Goal: Contribute content: Add original content to the website for others to see

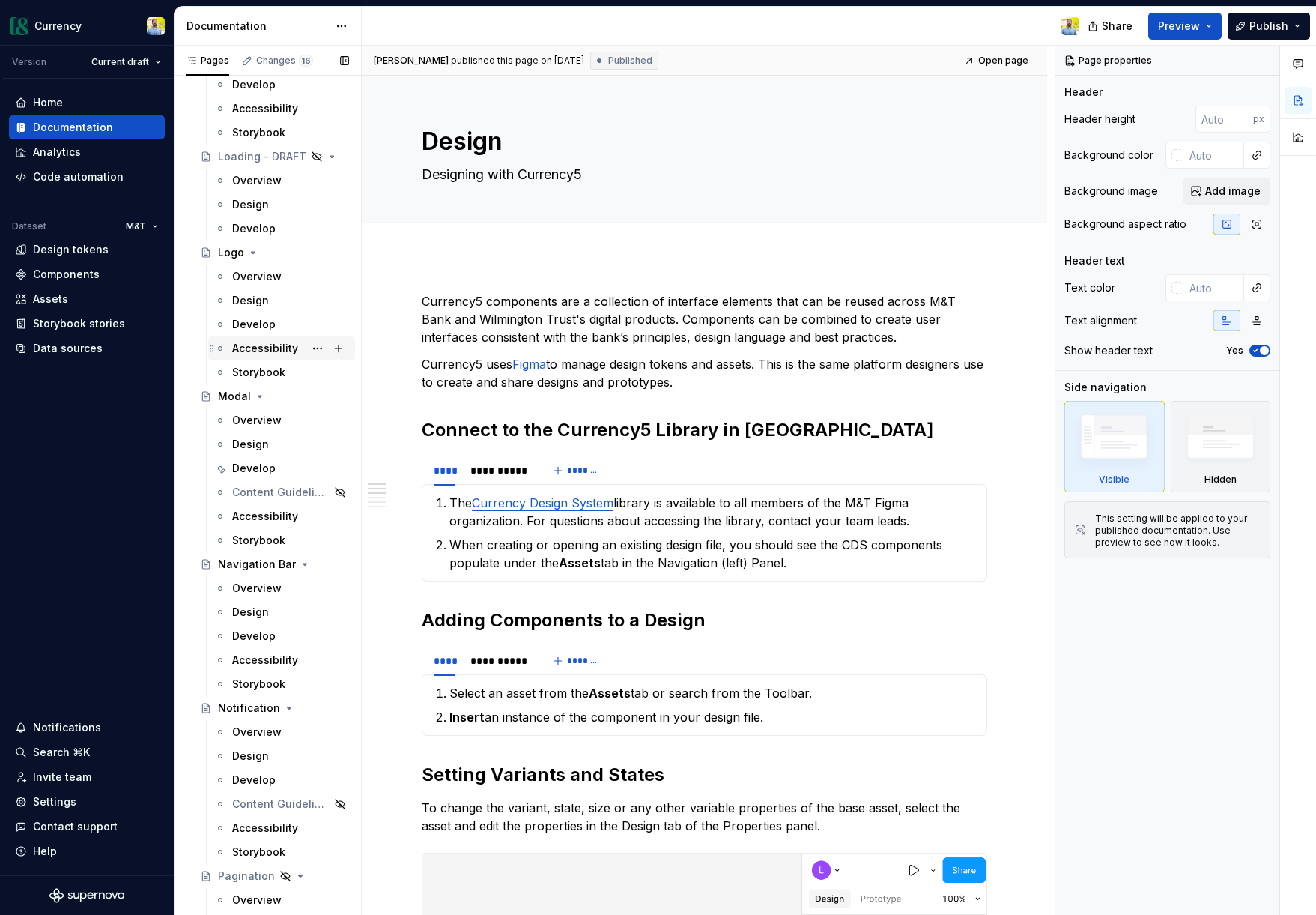
scroll to position [4400, 0]
click at [277, 412] on div "Overview" at bounding box center [257, 419] width 49 height 15
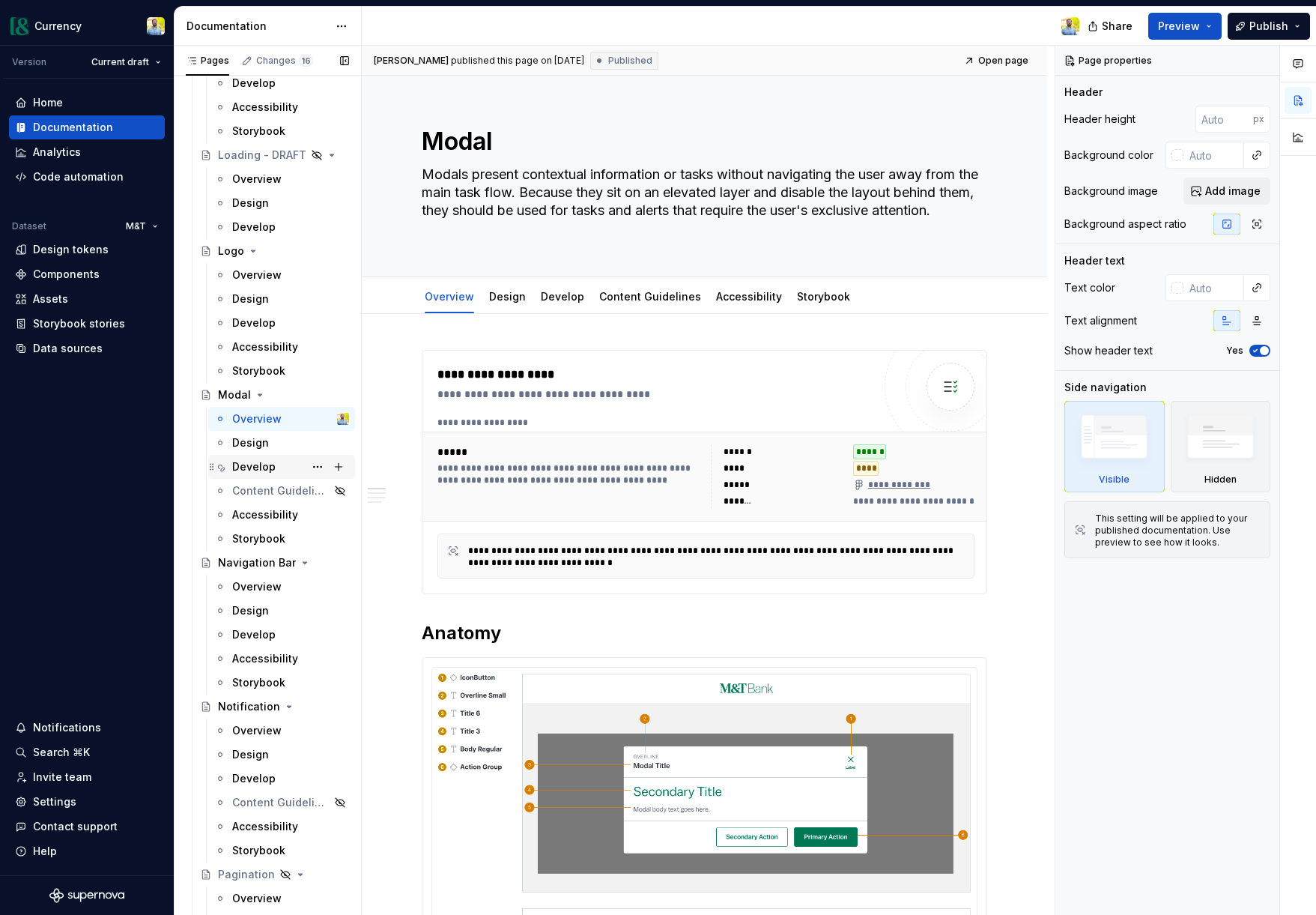
click at [255, 469] on div "Develop" at bounding box center [254, 467] width 43 height 15
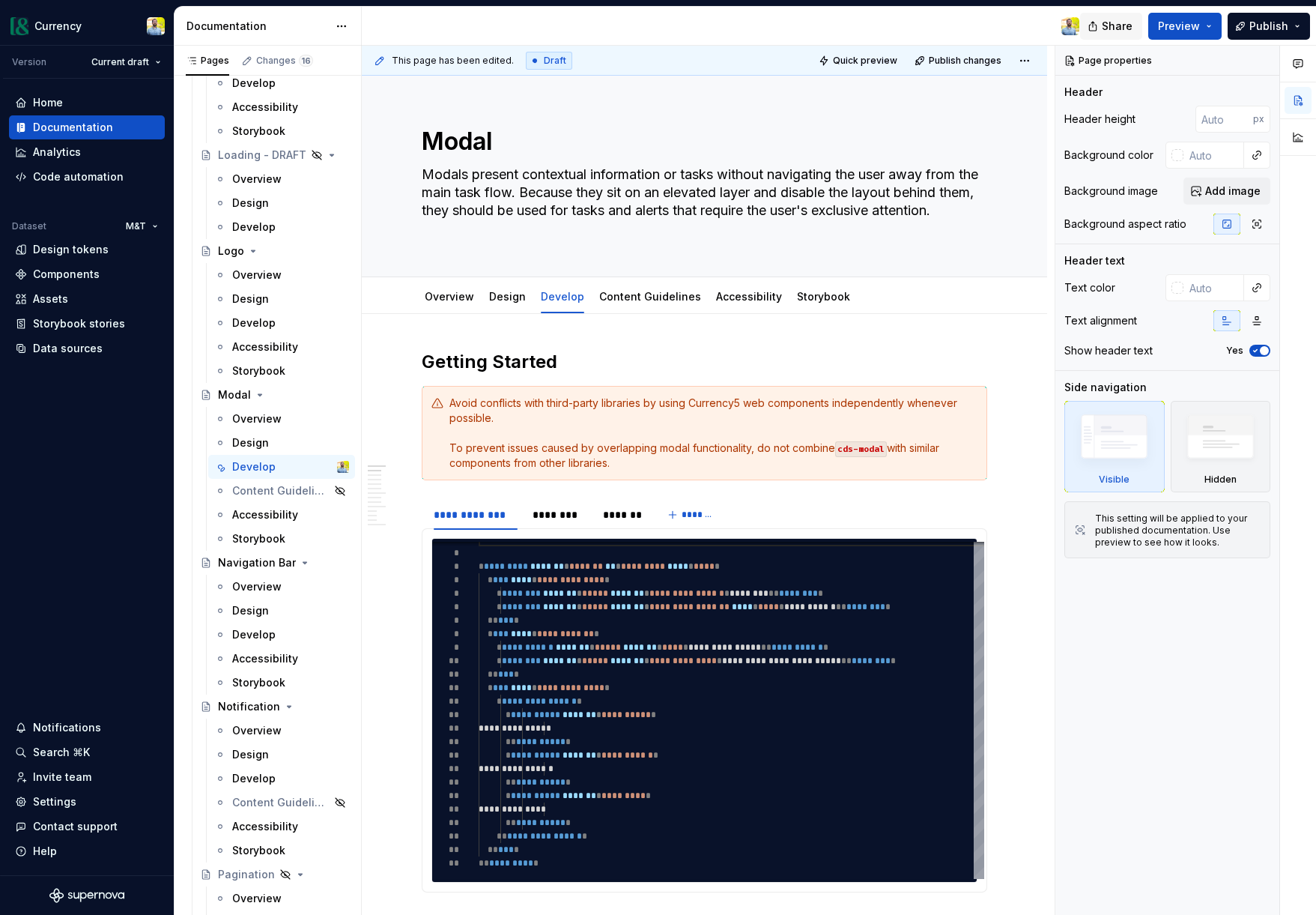
click at [1125, 24] on span "Share" at bounding box center [1117, 27] width 30 height 15
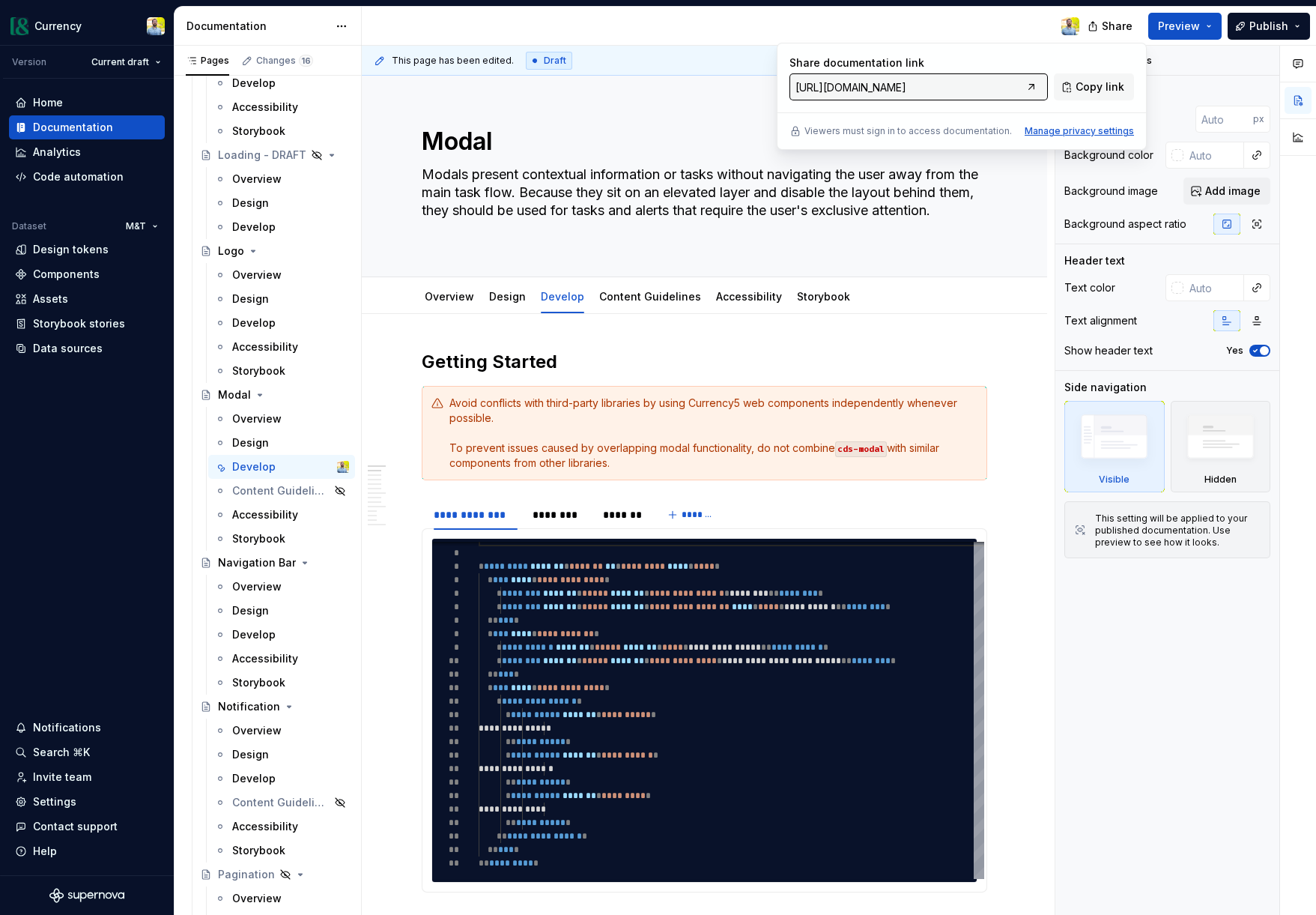
drag, startPoint x: 1011, startPoint y: 86, endPoint x: 1079, endPoint y: 131, distance: 81.5
click at [1011, 86] on input "https://currency.preview.supernova-docs.io/latest" at bounding box center [905, 87] width 232 height 27
click at [722, 22] on div at bounding box center [726, 26] width 729 height 39
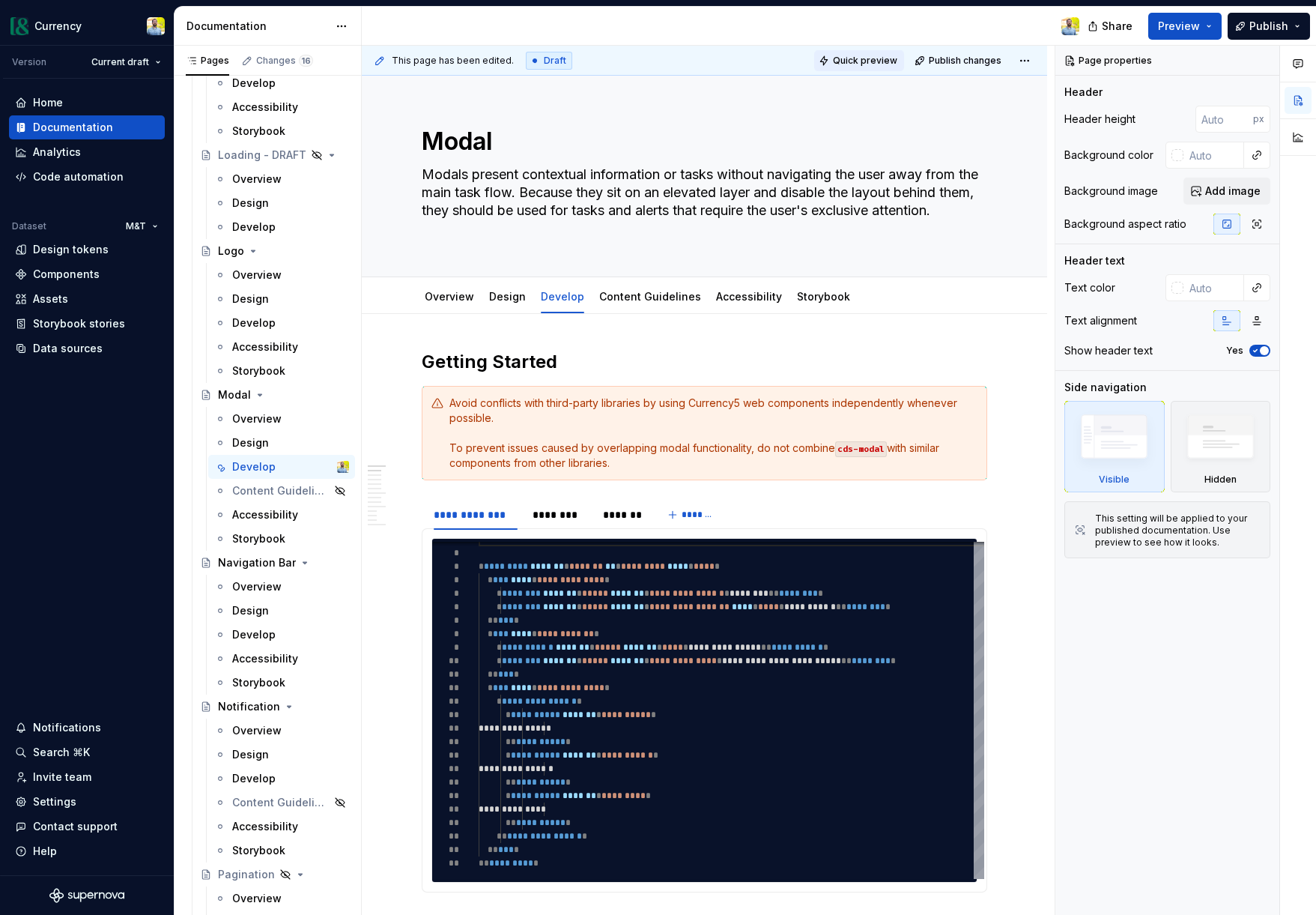
click at [866, 67] on button "Quick preview" at bounding box center [859, 61] width 90 height 21
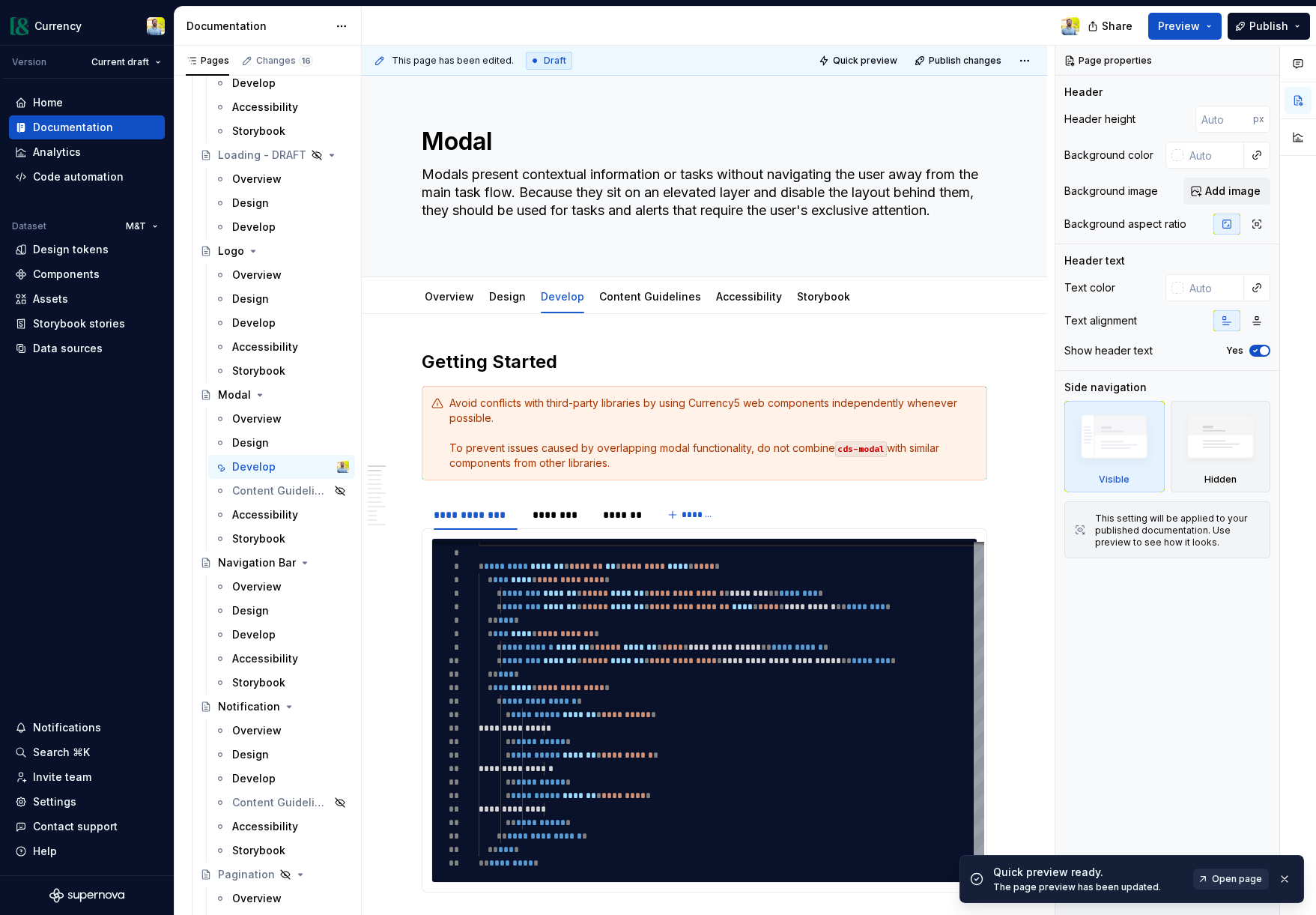
click at [1209, 873] on link "Open page" at bounding box center [1231, 879] width 76 height 21
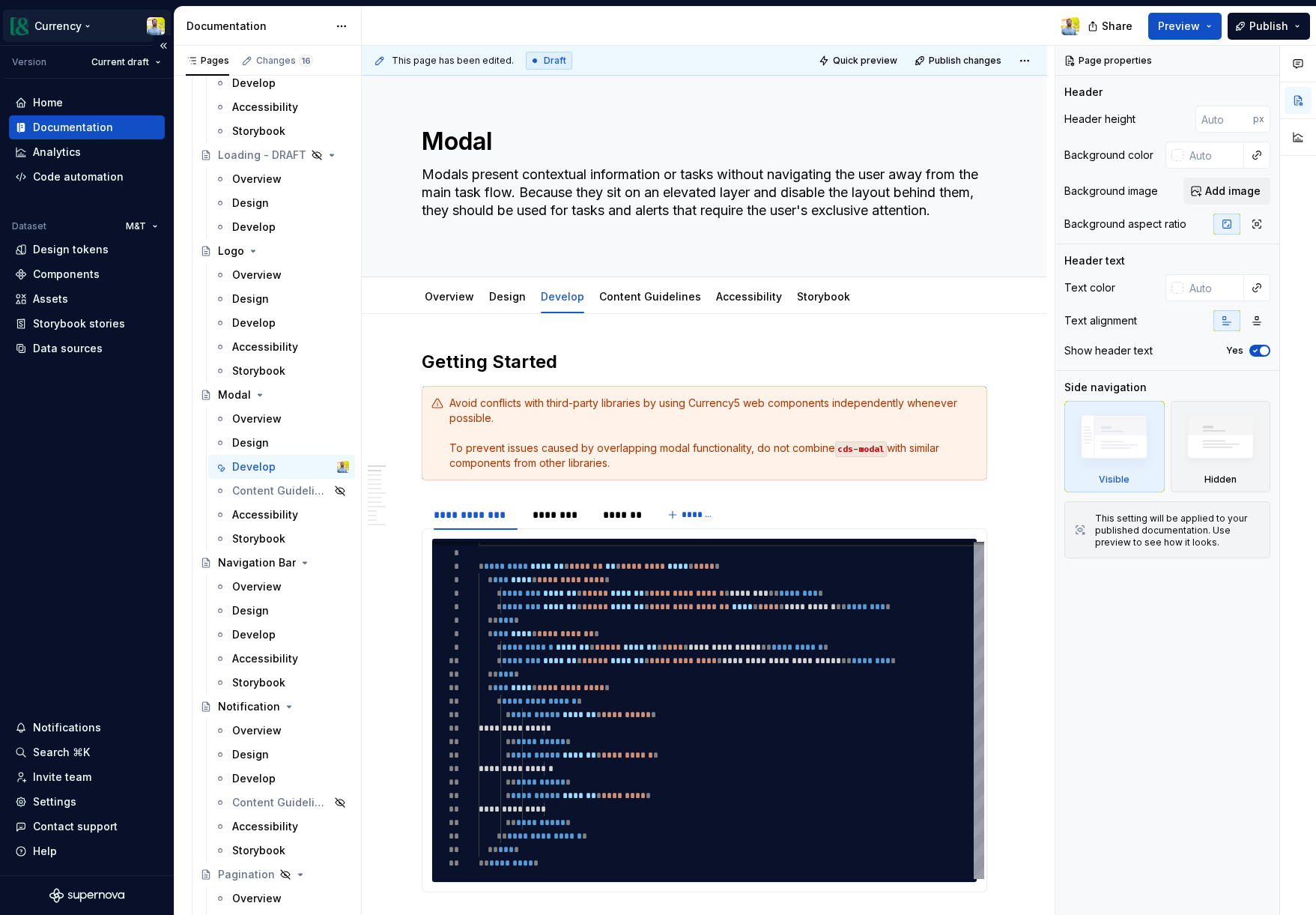
click at [89, 27] on html "Currency Version Current draft Home Documentation Analytics Code automation Dat…" at bounding box center [658, 458] width 1316 height 915
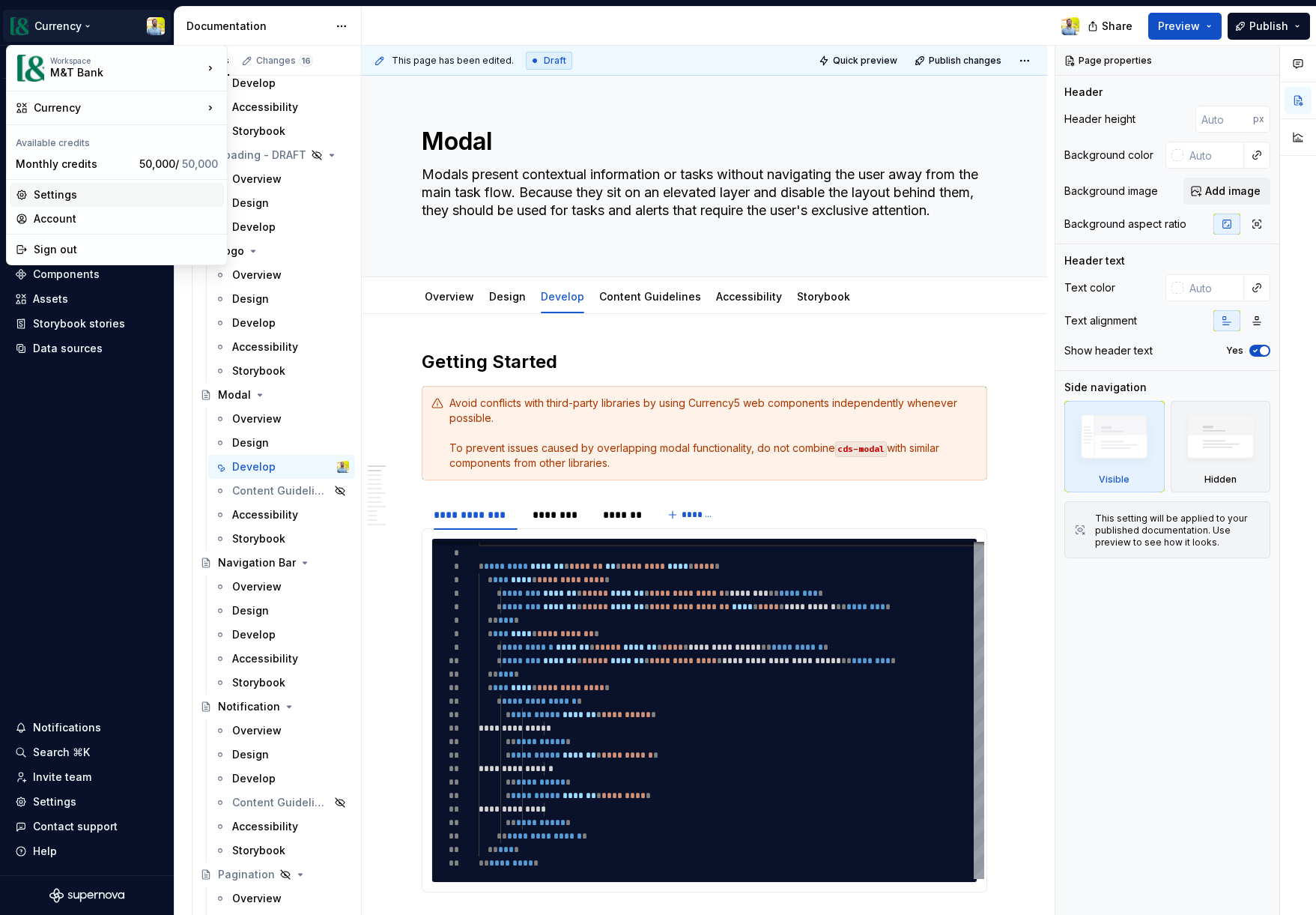
click at [103, 196] on div "Settings" at bounding box center [125, 195] width 185 height 15
type textarea "*"
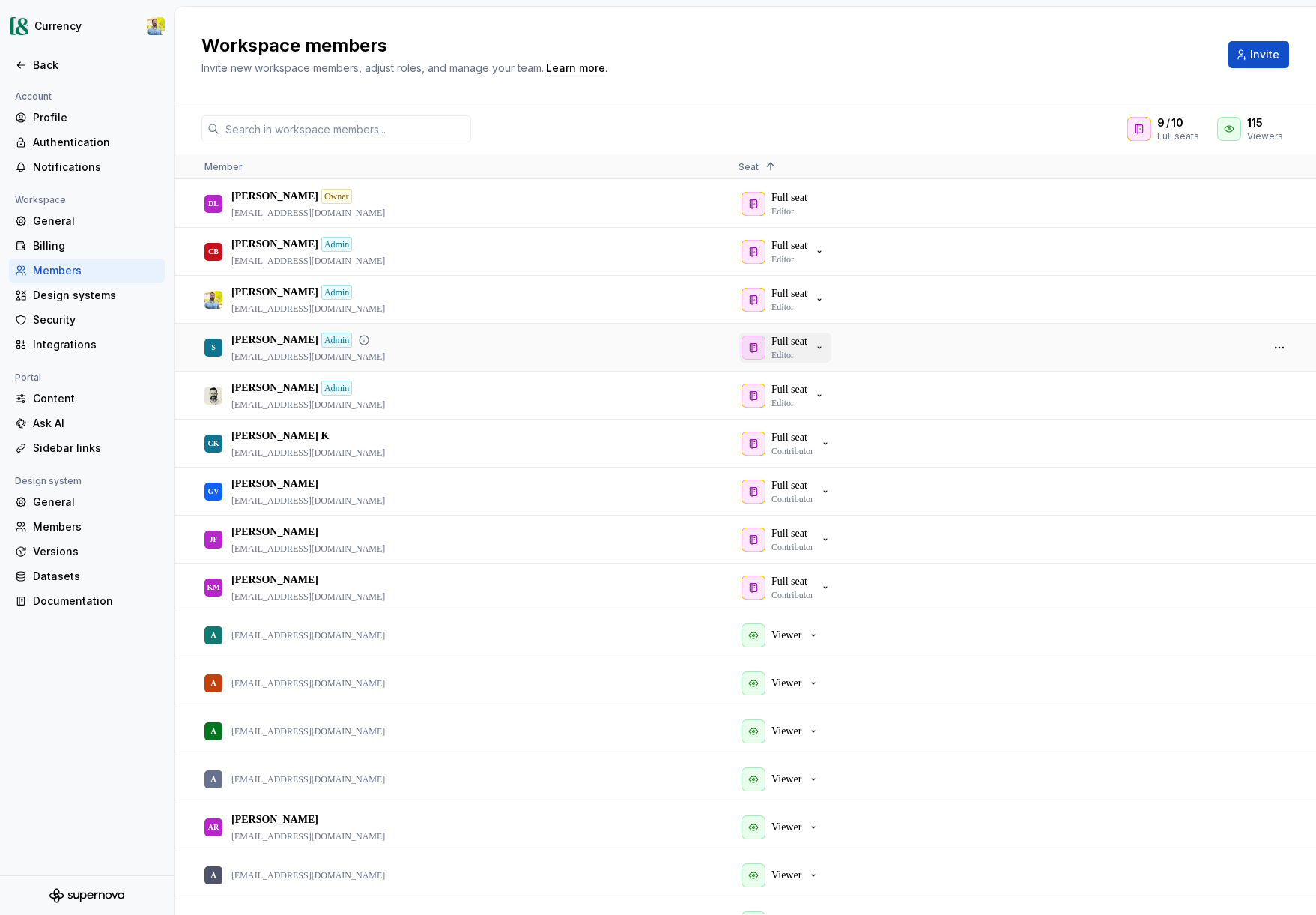
click at [825, 347] on icon "button" at bounding box center [820, 348] width 12 height 12
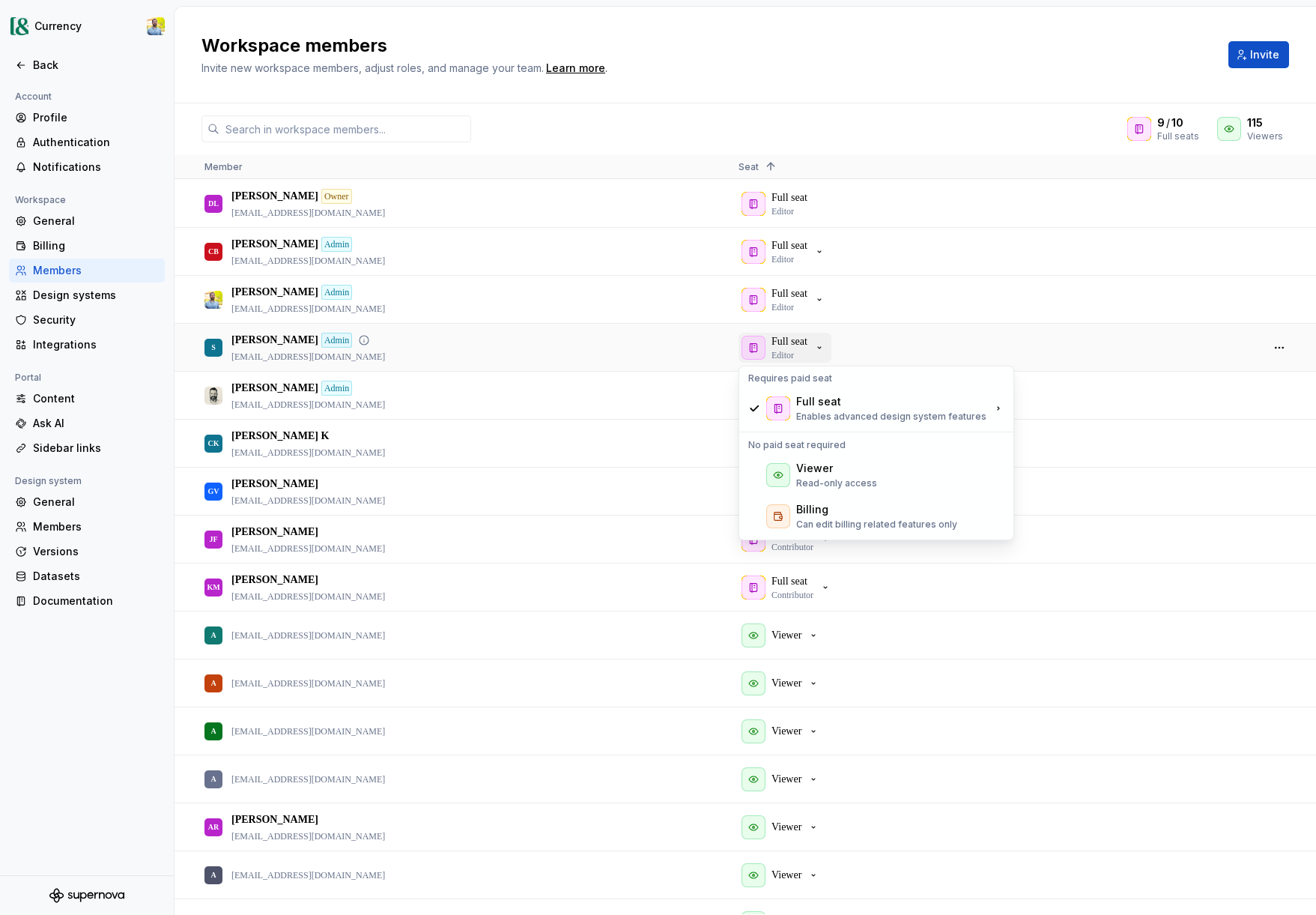
click at [825, 347] on icon "button" at bounding box center [820, 348] width 12 height 12
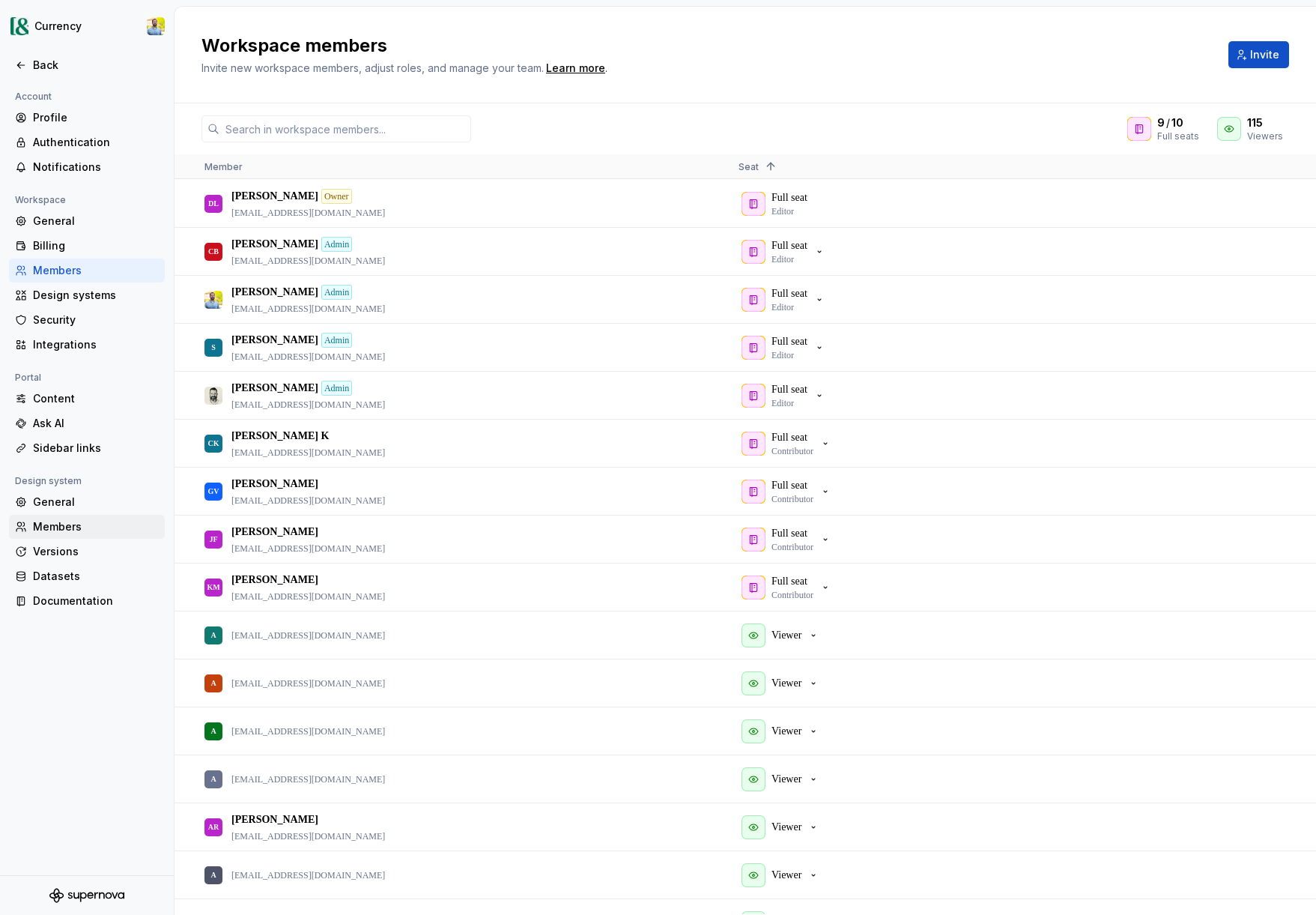
click at [74, 527] on div "Members" at bounding box center [96, 527] width 126 height 15
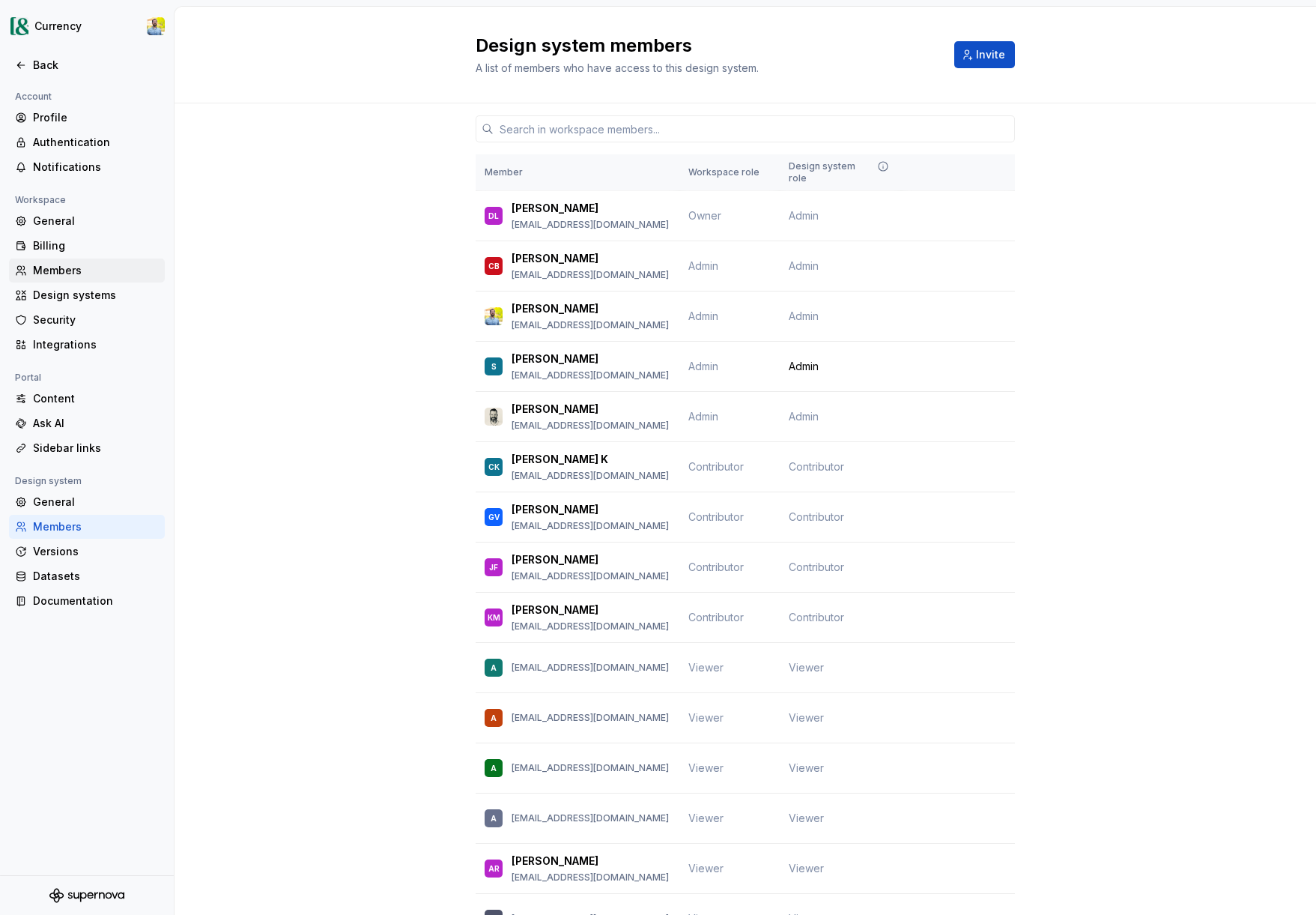
click at [55, 269] on div "Members" at bounding box center [96, 271] width 126 height 15
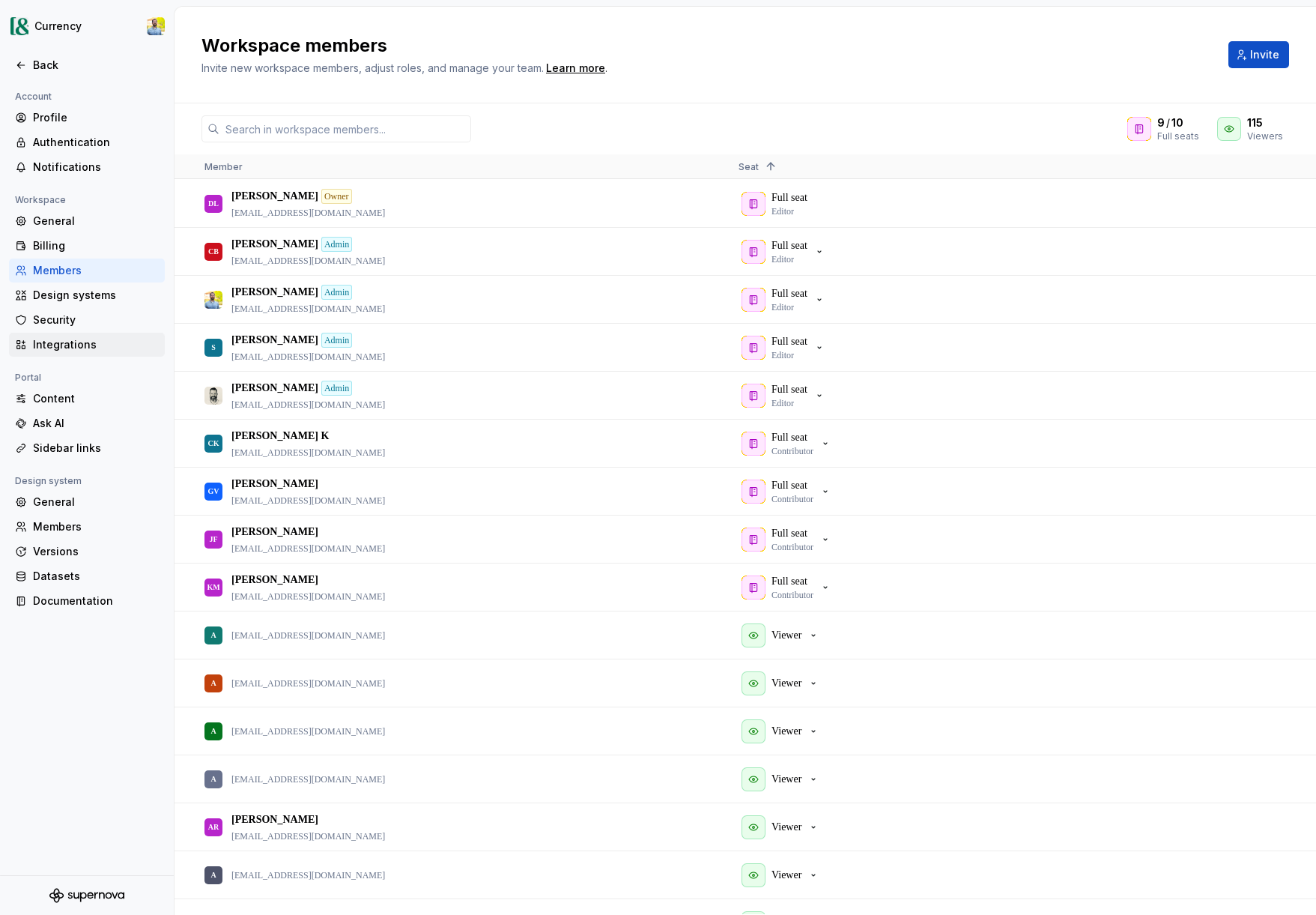
click at [74, 348] on div "Integrations" at bounding box center [96, 345] width 126 height 15
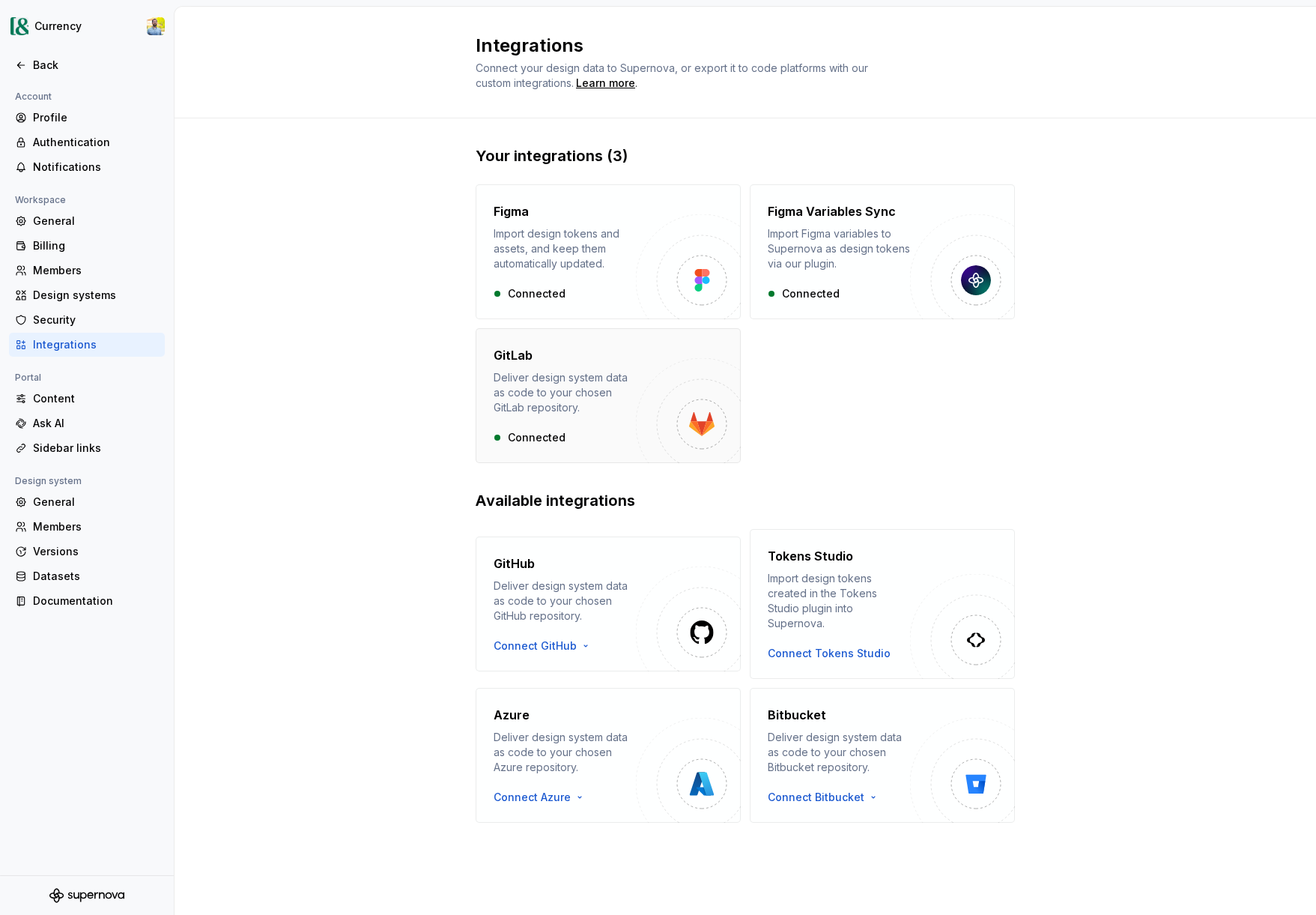
click at [614, 413] on div "Deliver design system data as code to your chosen GitLab repository." at bounding box center [565, 392] width 142 height 45
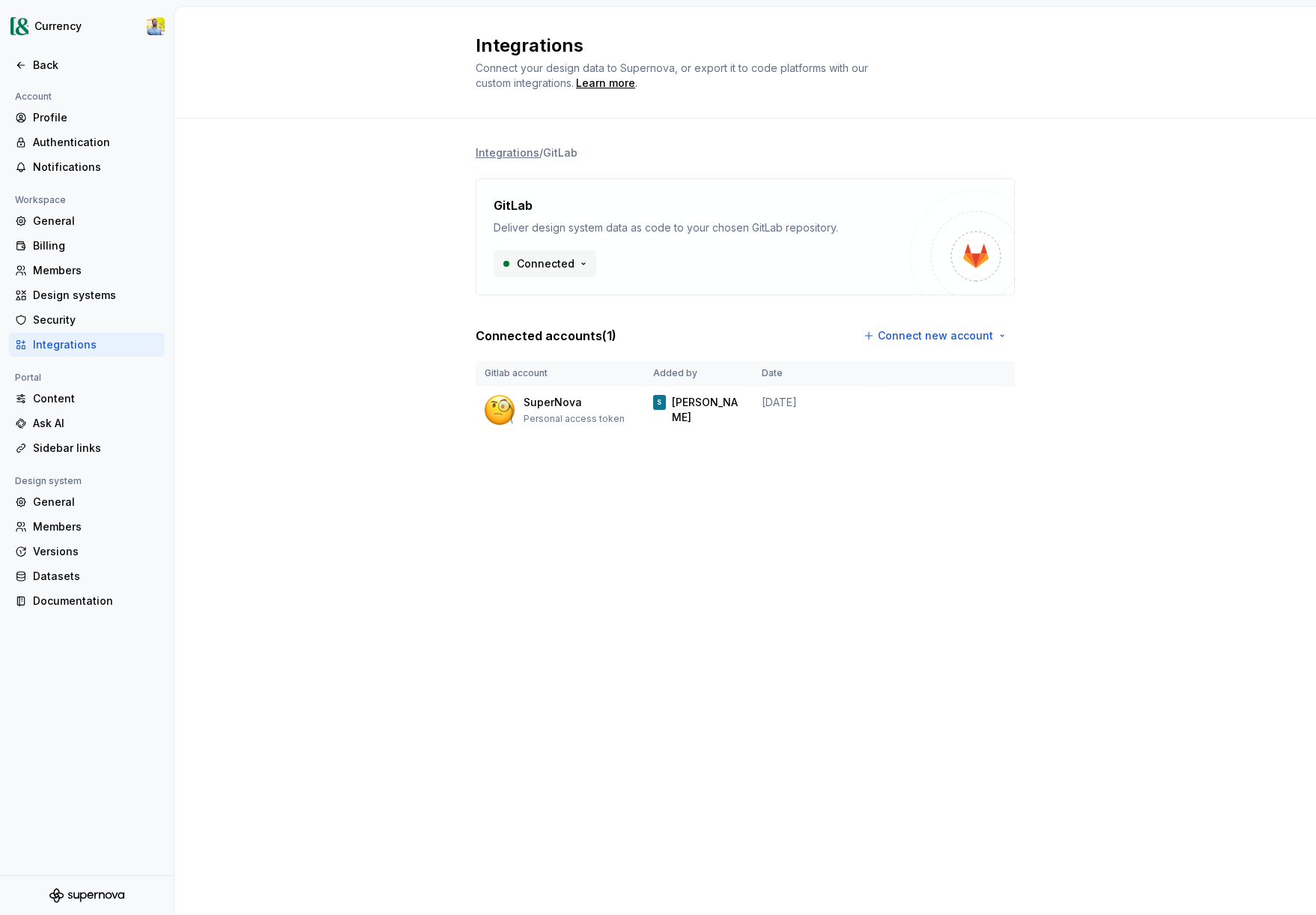
click at [562, 265] on html "Currency Back Account Profile Authentication Notifications Workspace General Bi…" at bounding box center [658, 458] width 1316 height 915
click at [359, 320] on html "Currency Back Account Profile Authentication Notifications Workspace General Bi…" at bounding box center [658, 458] width 1316 height 915
click at [579, 610] on div "Integrations Connect your design data to Supernova, or export it to code platfo…" at bounding box center [745, 461] width 1141 height 908
click at [49, 58] on div "Back" at bounding box center [96, 65] width 126 height 15
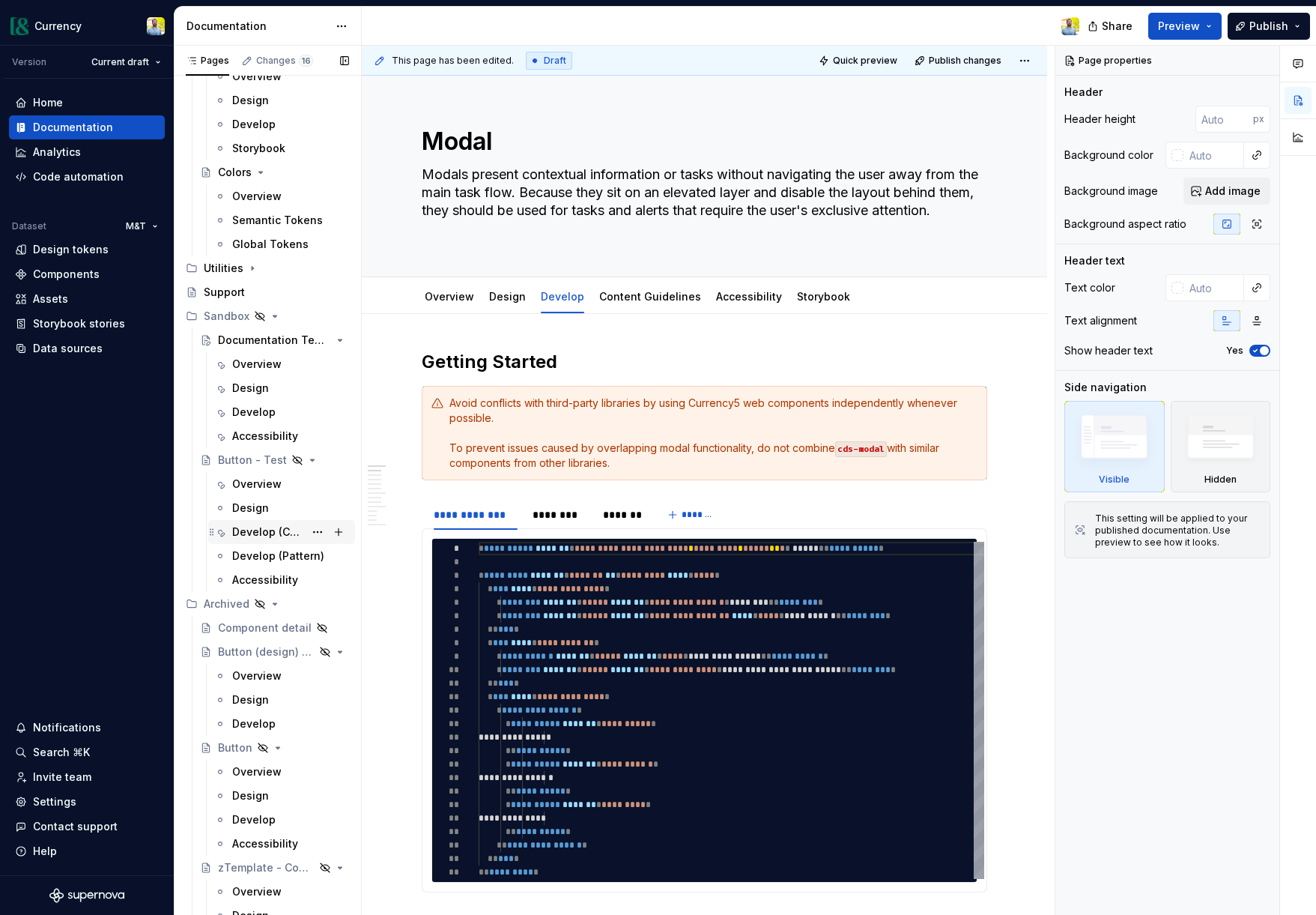
scroll to position [8484, 0]
click at [248, 502] on div "Design" at bounding box center [251, 508] width 36 height 15
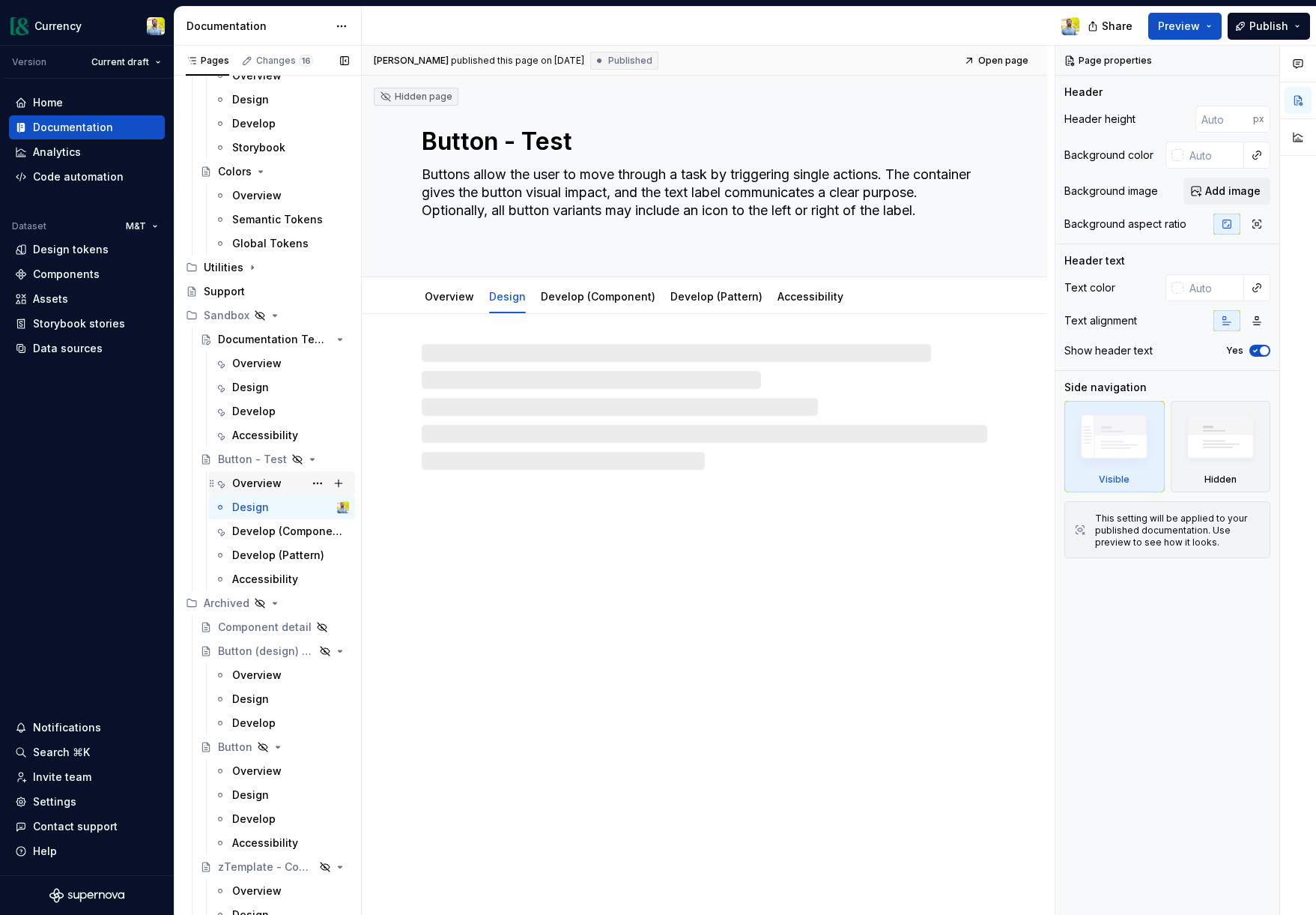
click at [252, 483] on div "Overview" at bounding box center [257, 483] width 49 height 15
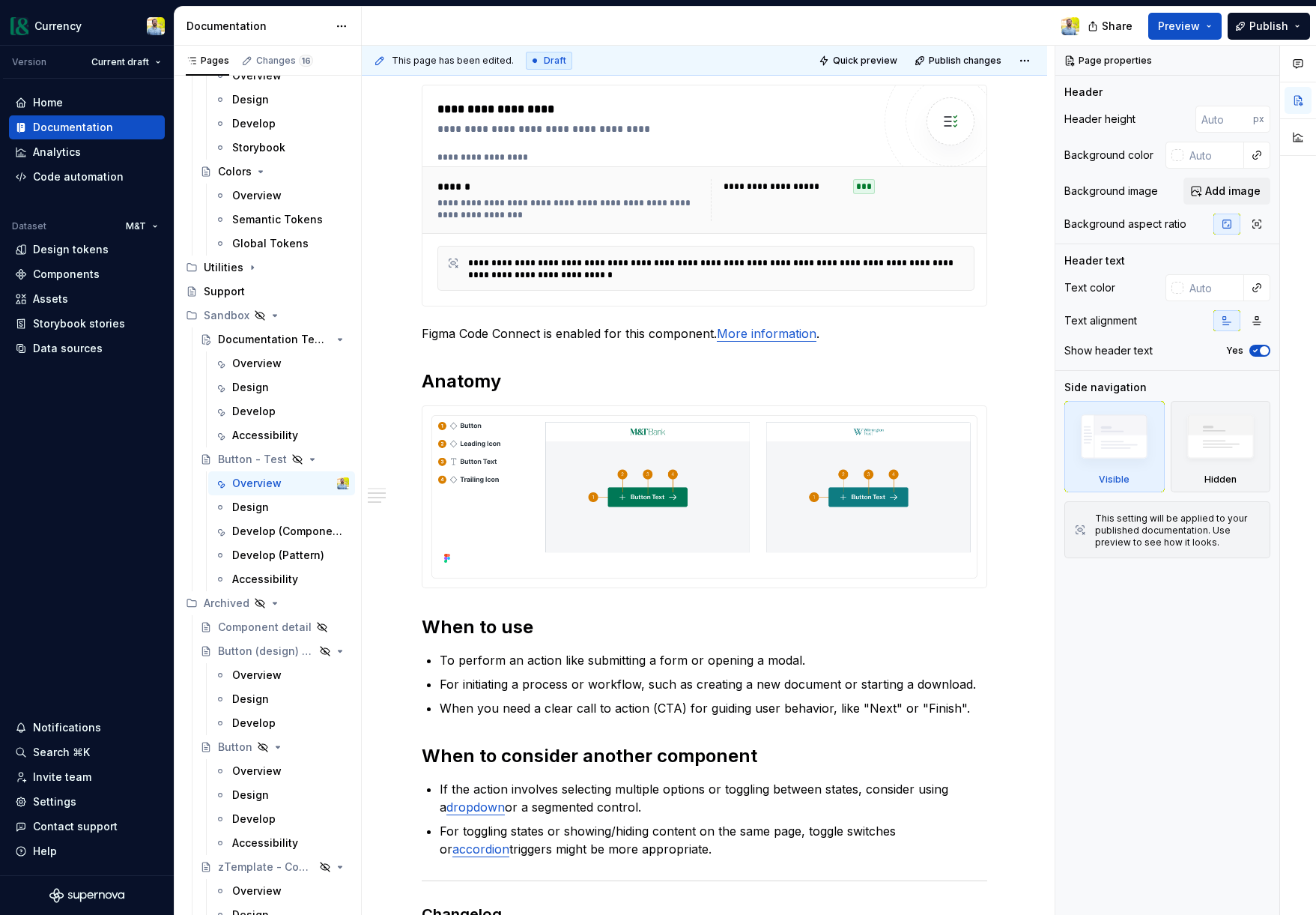
scroll to position [958, 0]
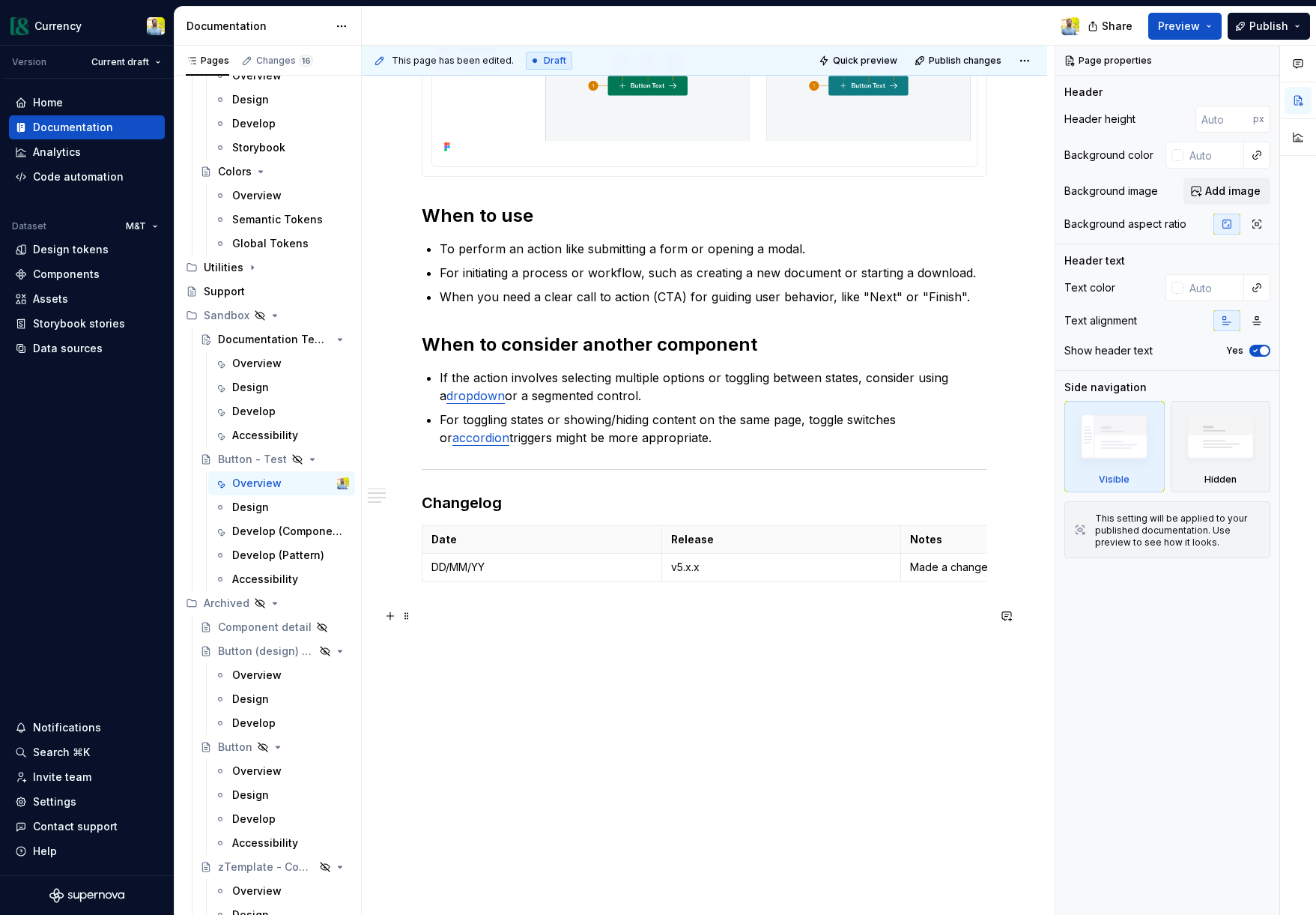
type textarea "*"
click at [542, 617] on p at bounding box center [704, 615] width 565 height 18
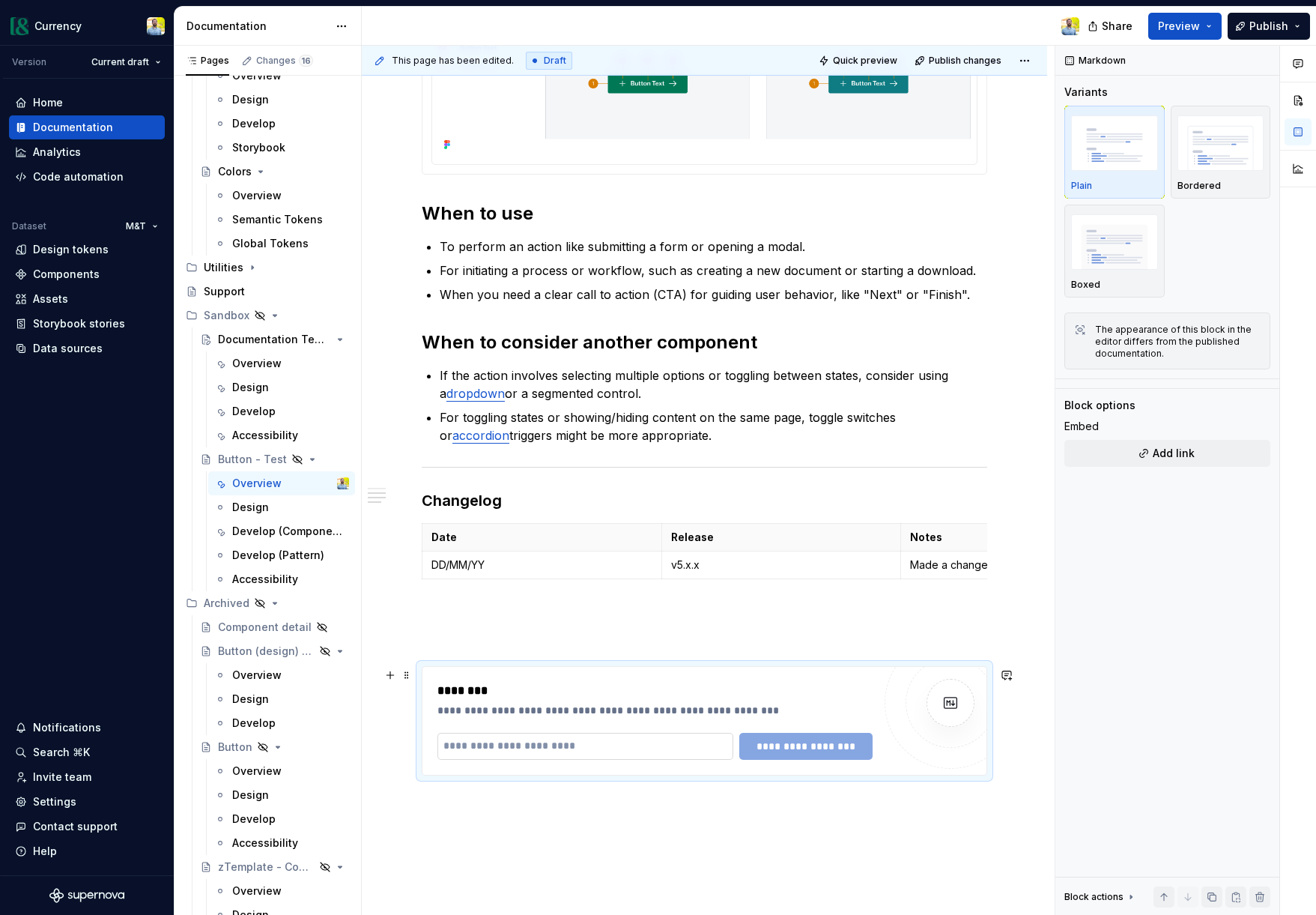
click at [625, 751] on input "text" at bounding box center [585, 746] width 296 height 27
paste input "**********"
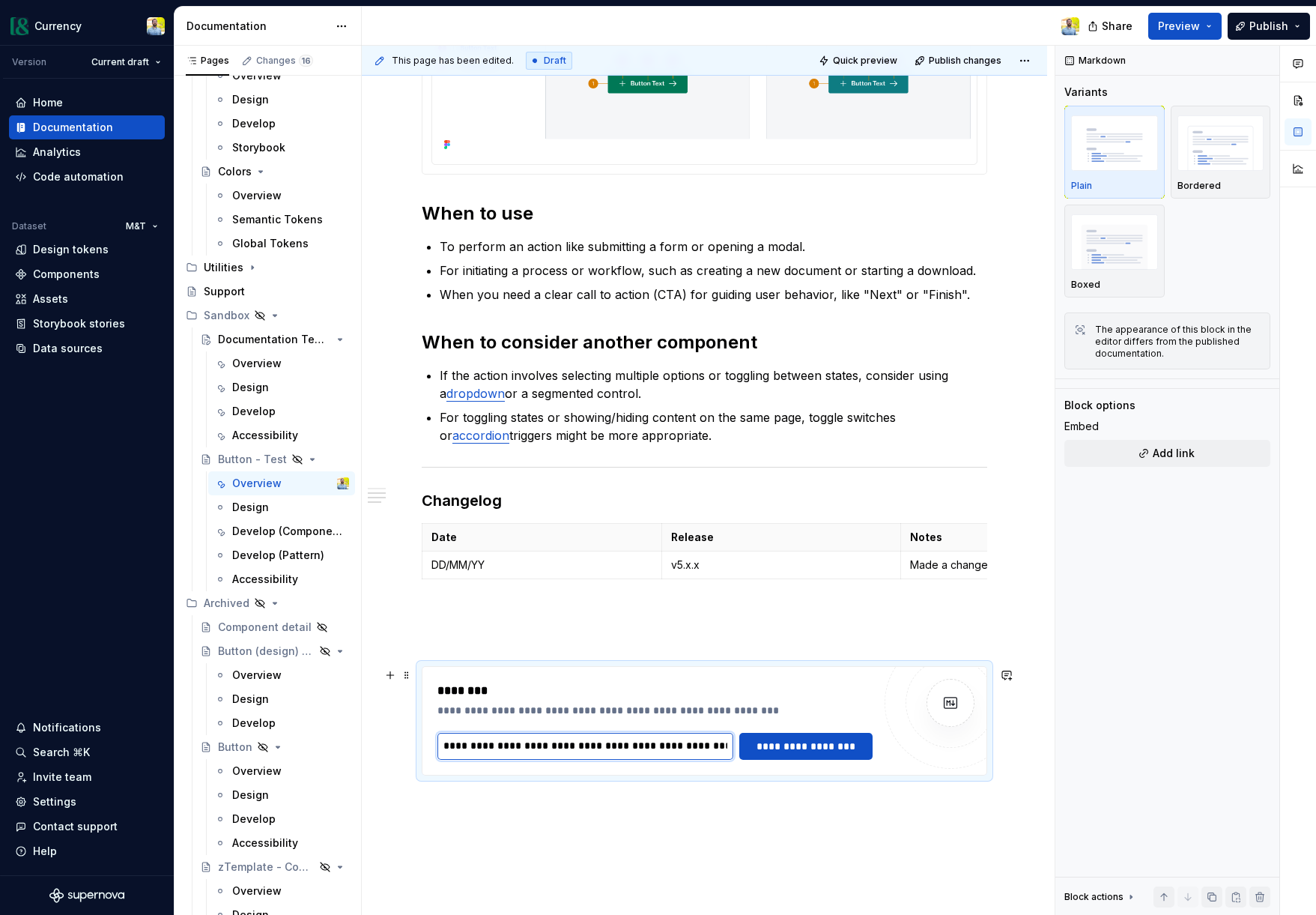
scroll to position [0, 425]
type input "**********"
click at [811, 746] on span "**********" at bounding box center [814, 746] width 114 height 15
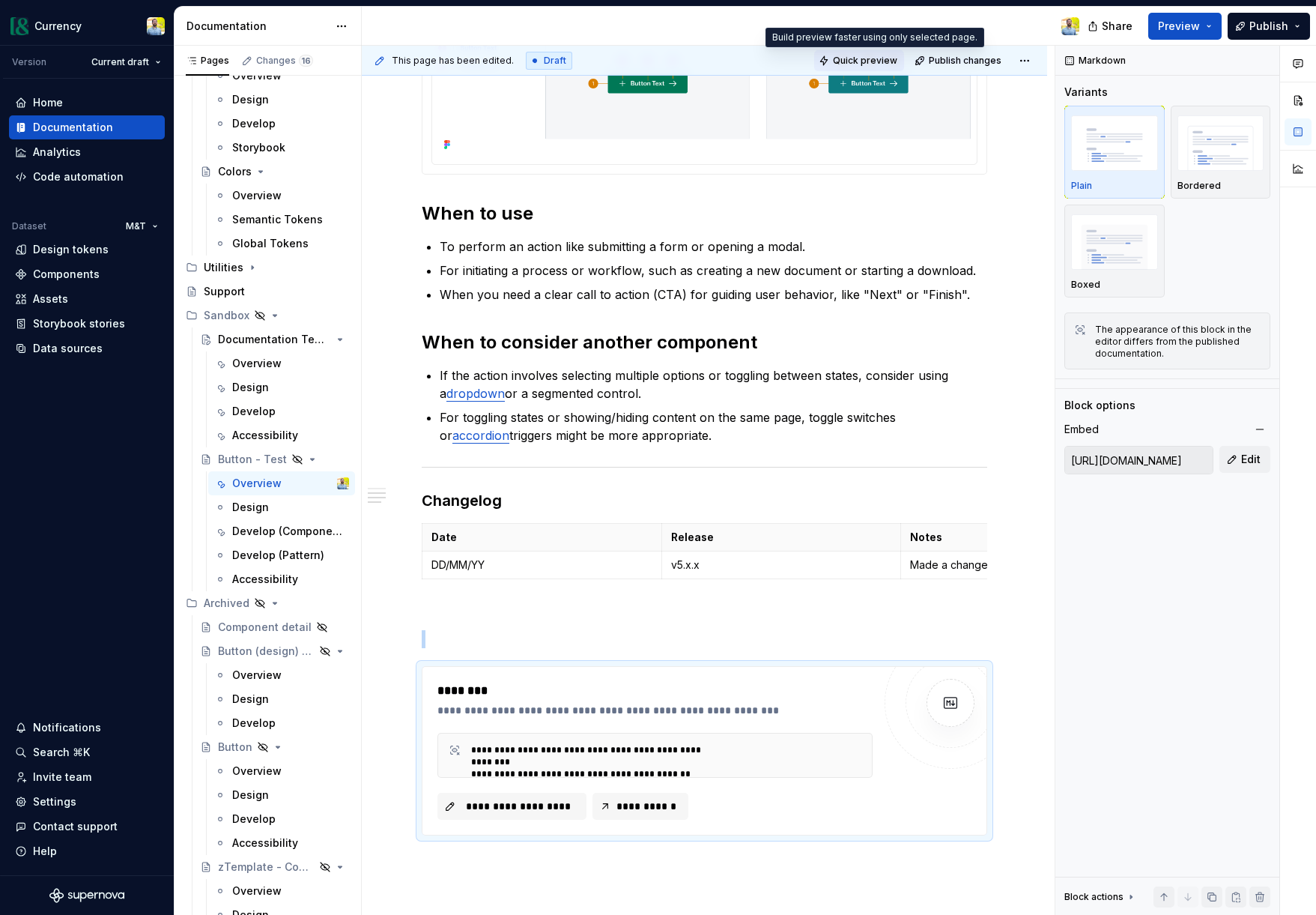
click at [839, 58] on button "Quick preview" at bounding box center [859, 61] width 90 height 21
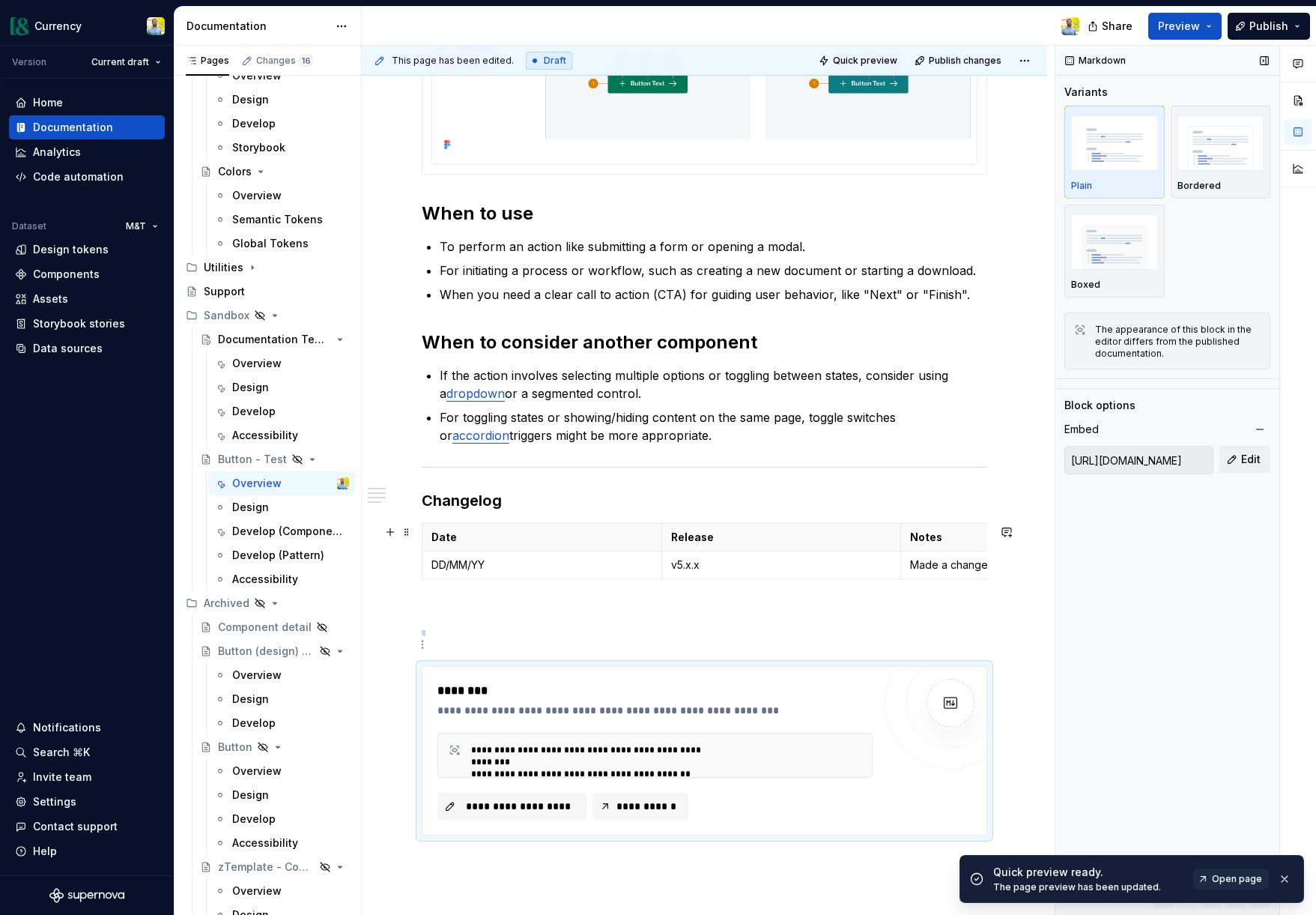
scroll to position [852, 0]
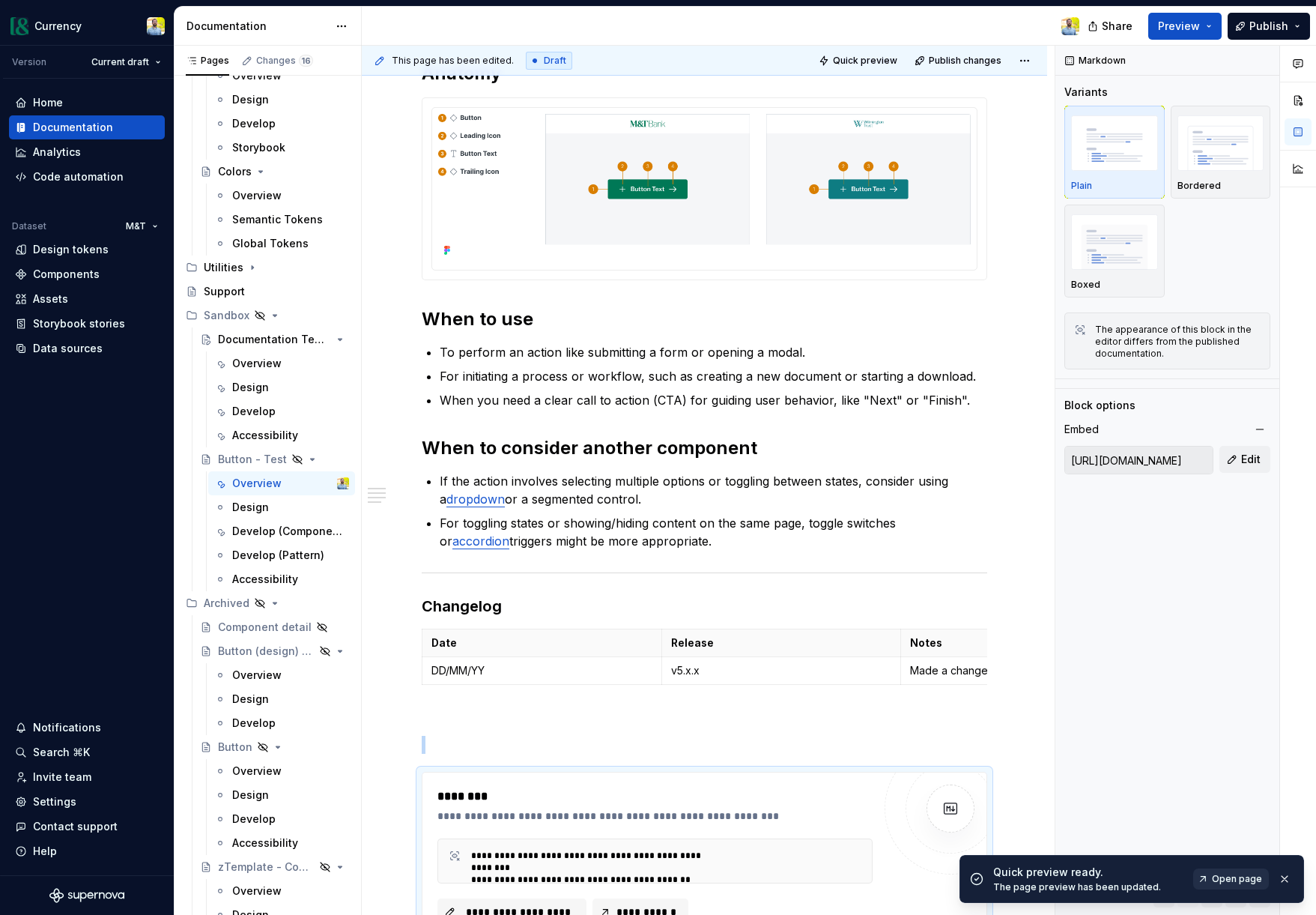
click at [1238, 876] on span "Open page" at bounding box center [1237, 879] width 50 height 12
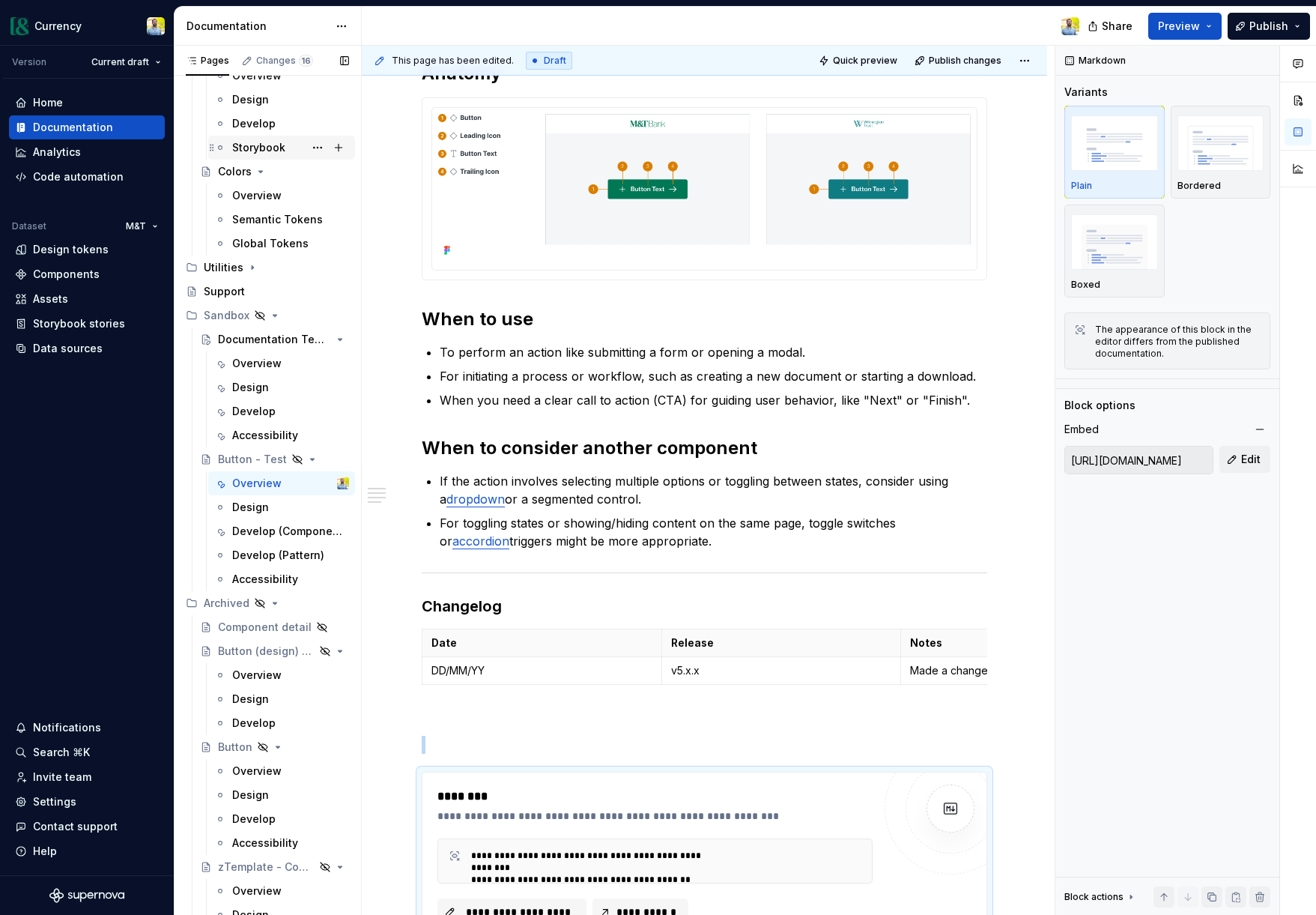
type textarea "*"
click at [975, 62] on span "Publish changes" at bounding box center [965, 61] width 73 height 12
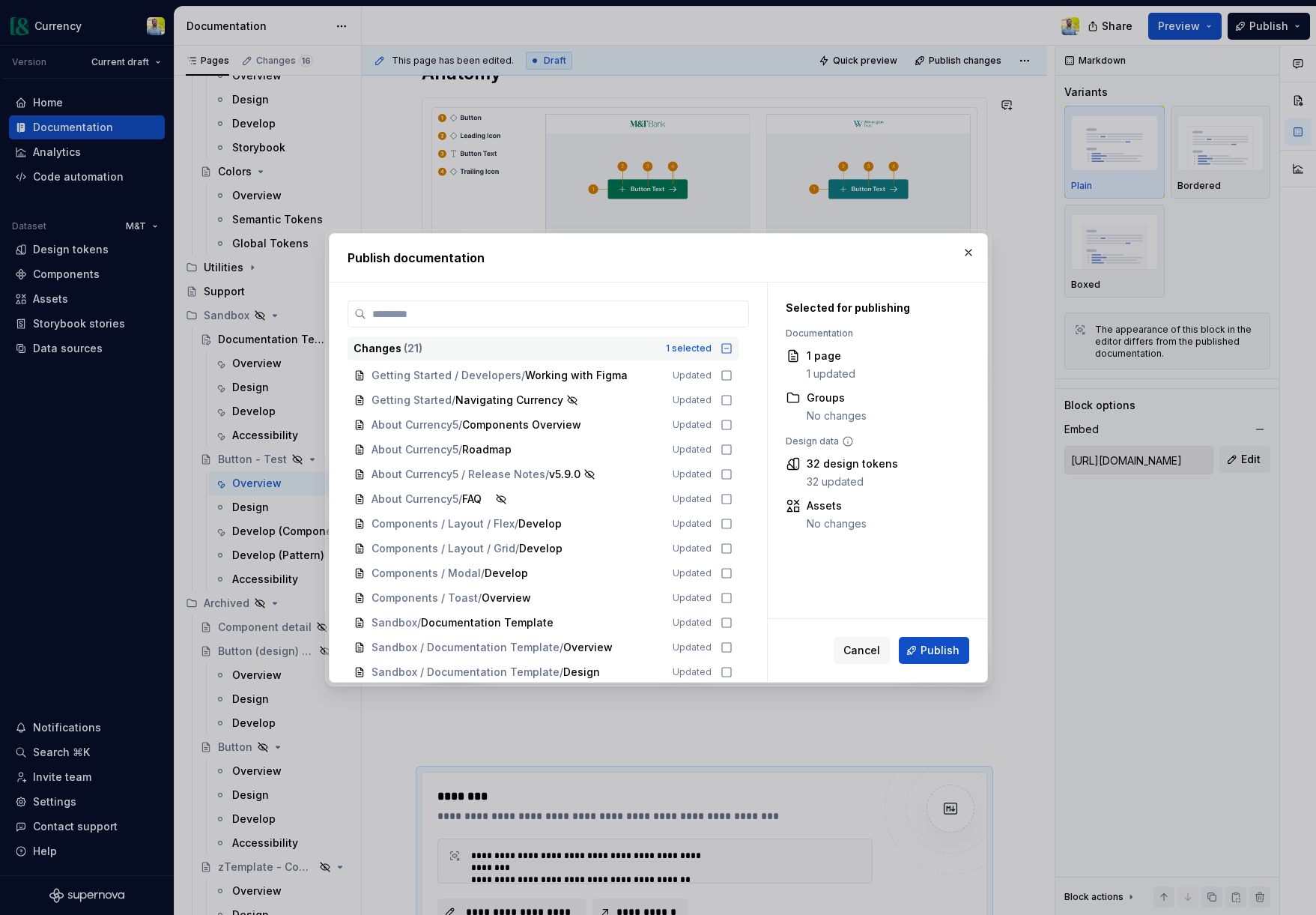
click at [689, 347] on div "1 selected" at bounding box center [688, 348] width 46 height 12
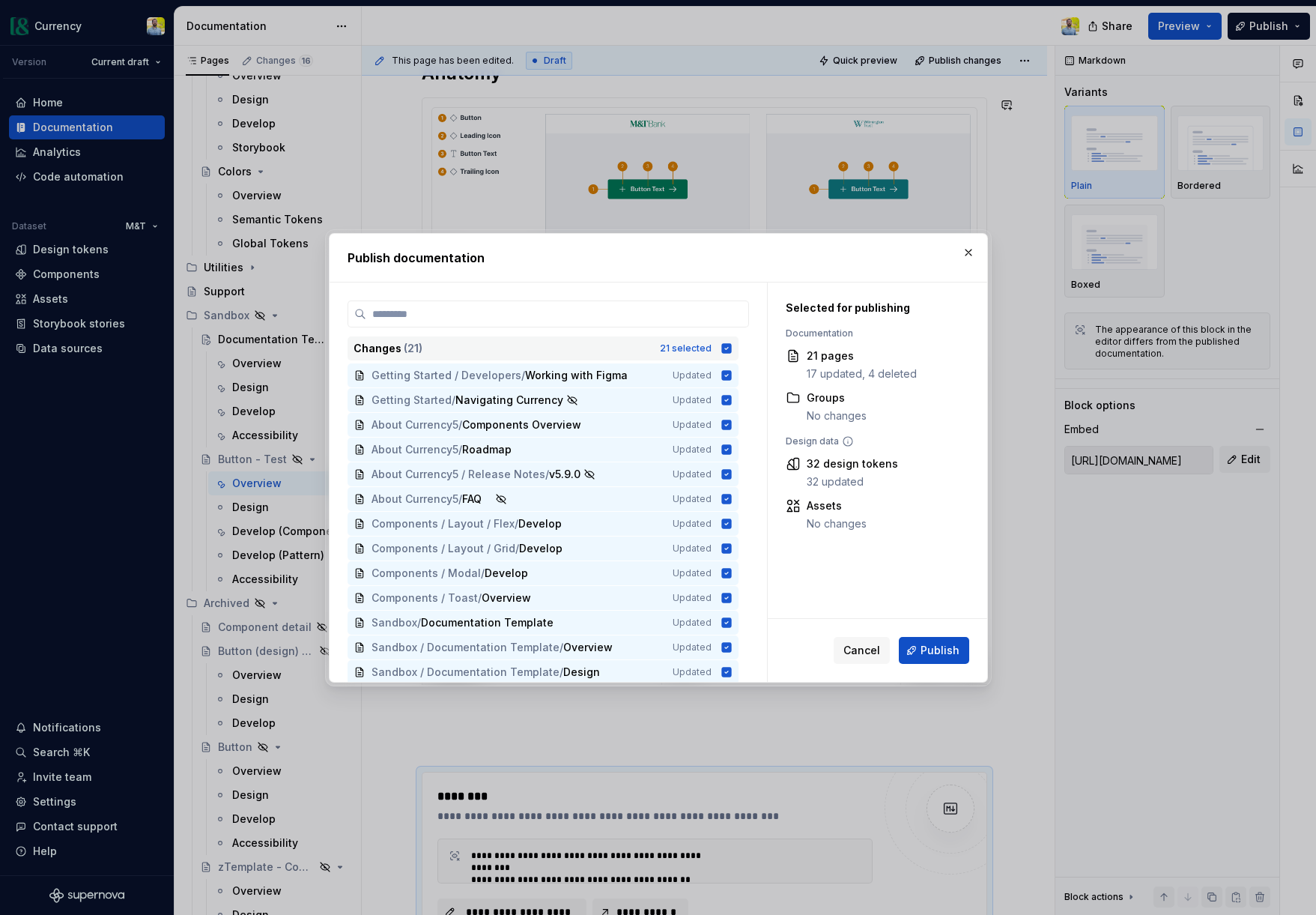
click at [689, 347] on div "21 selected" at bounding box center [685, 348] width 52 height 12
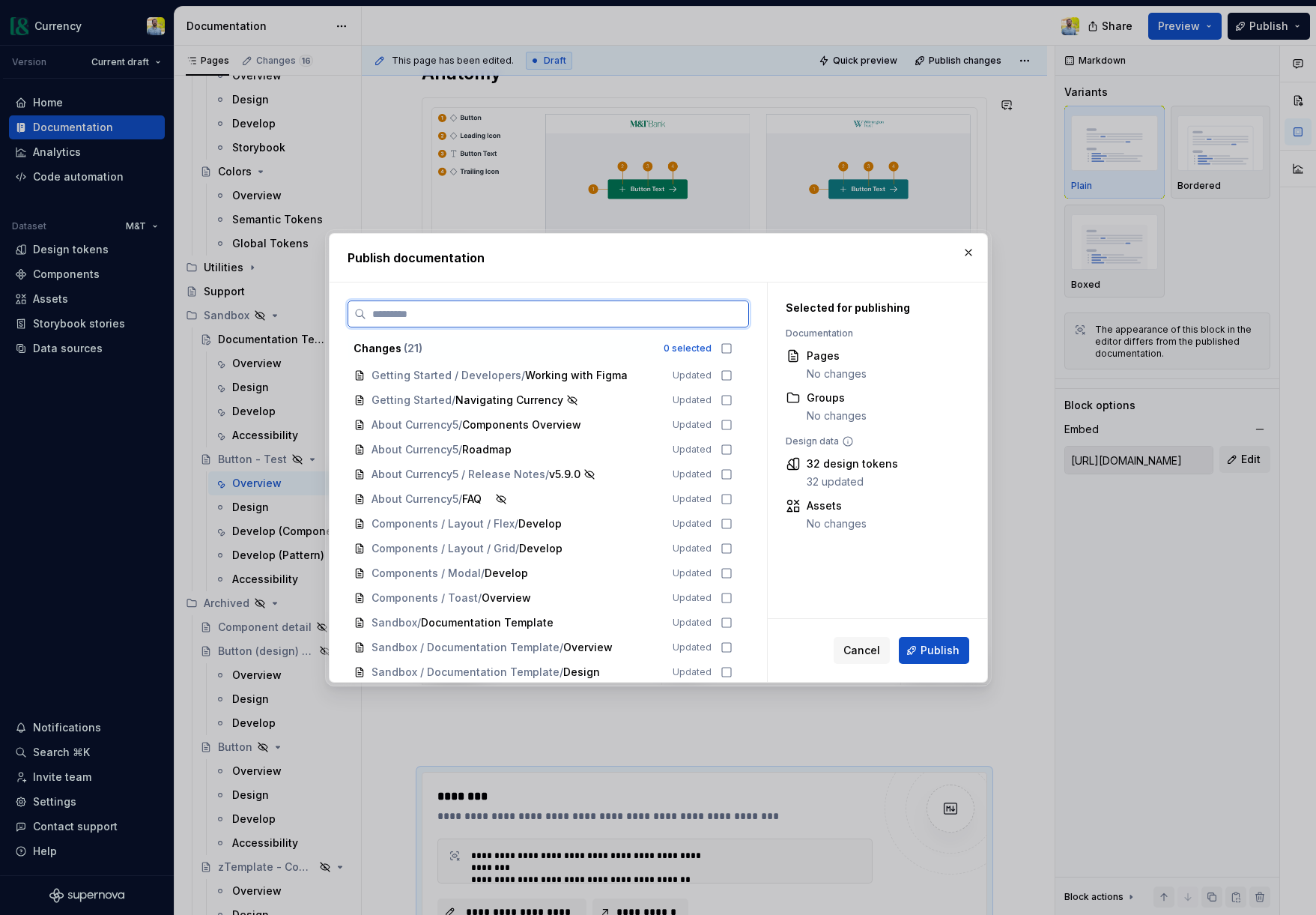
click at [561, 308] on input "search" at bounding box center [557, 314] width 382 height 15
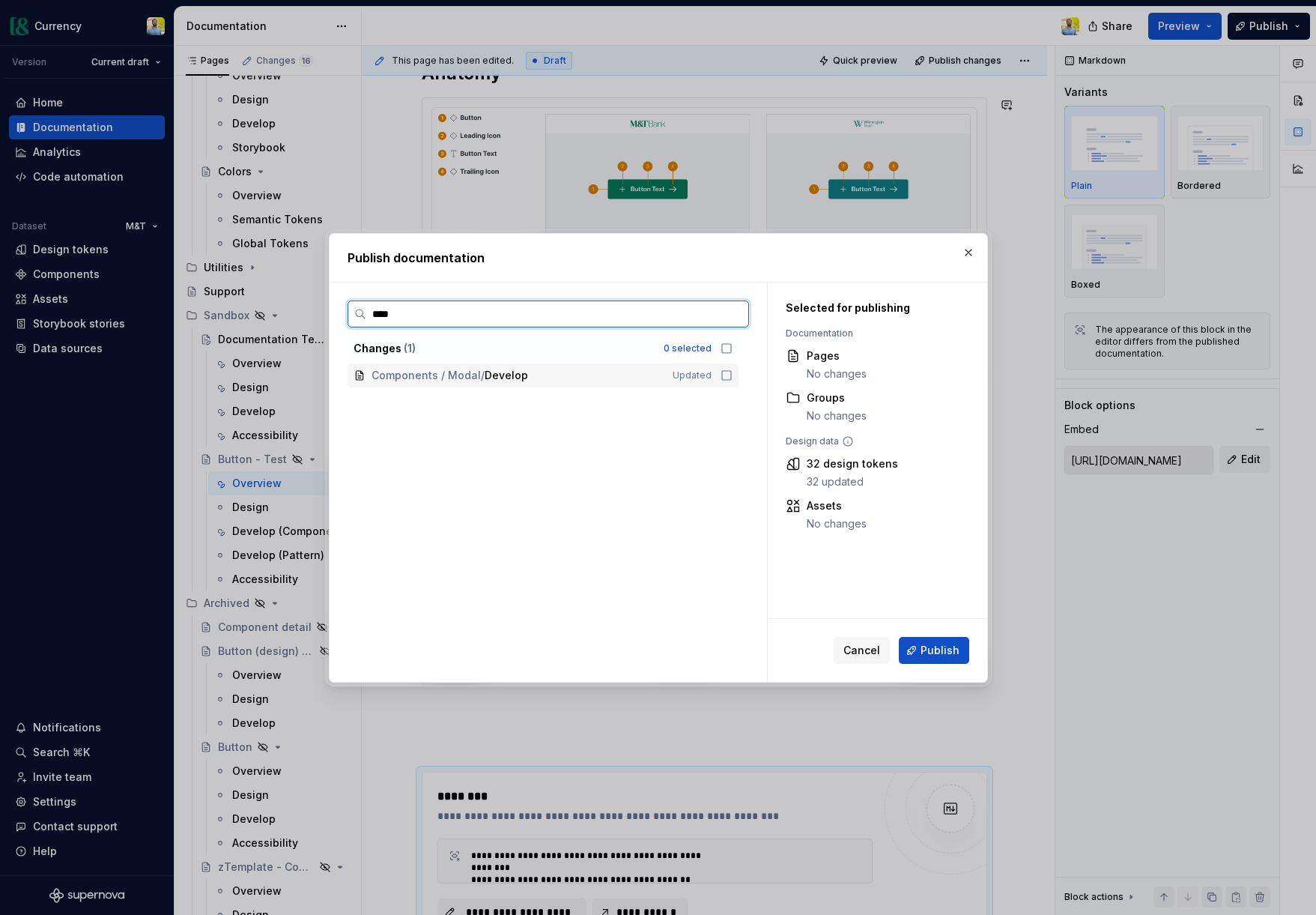
type input "*****"
click at [732, 374] on icon at bounding box center [726, 375] width 12 height 12
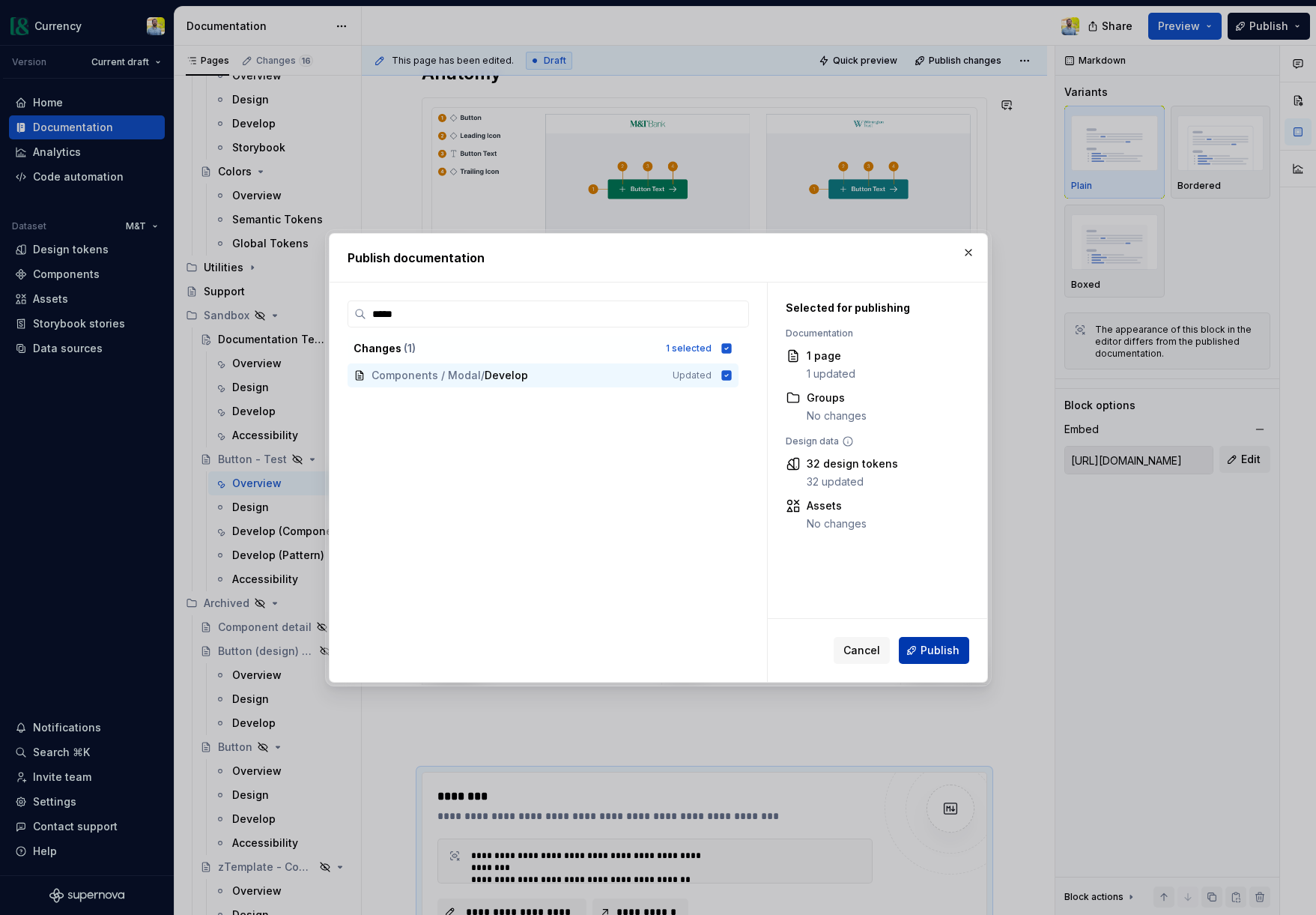
click at [947, 651] on span "Publish" at bounding box center [940, 651] width 39 height 15
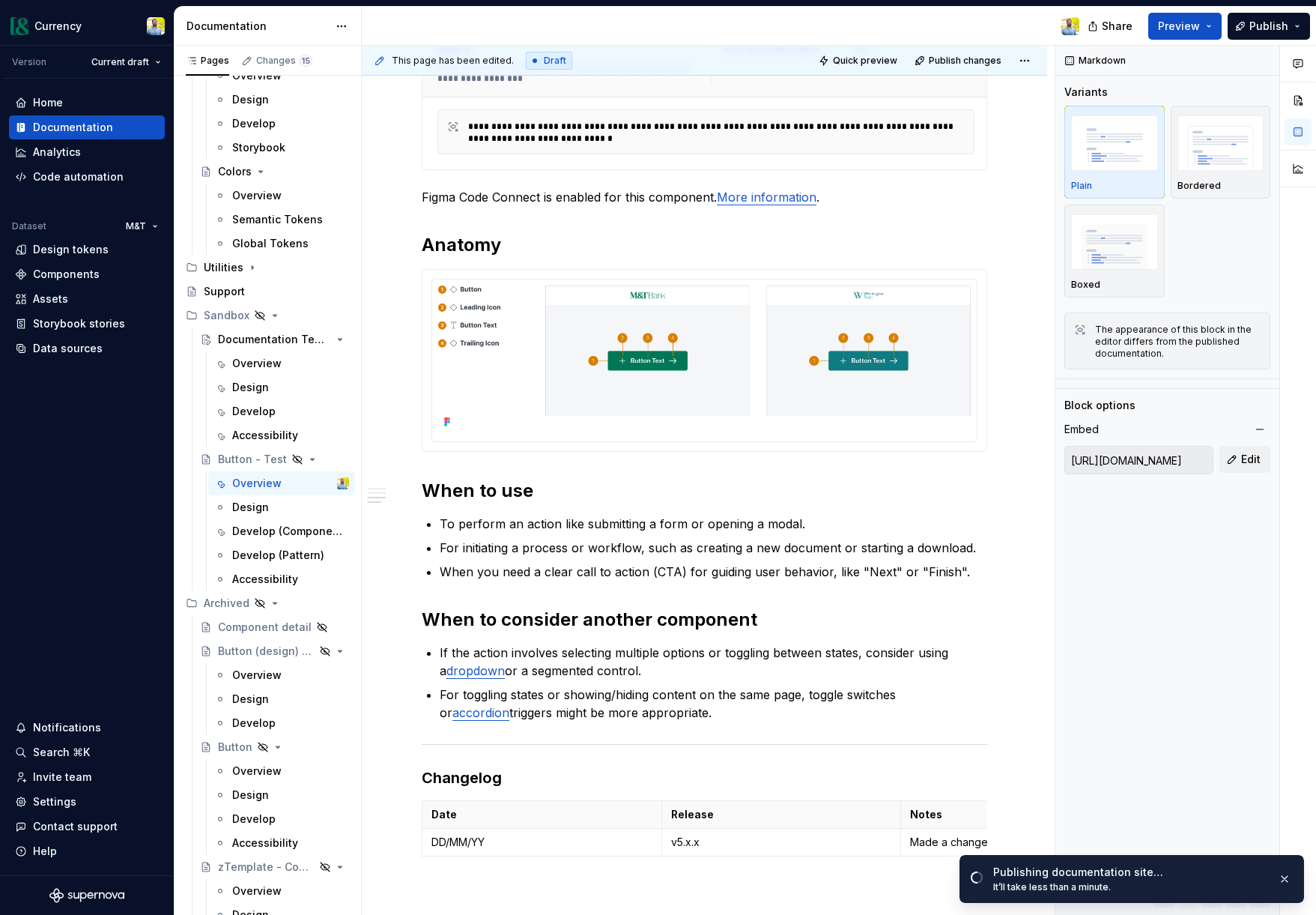
scroll to position [1172, 0]
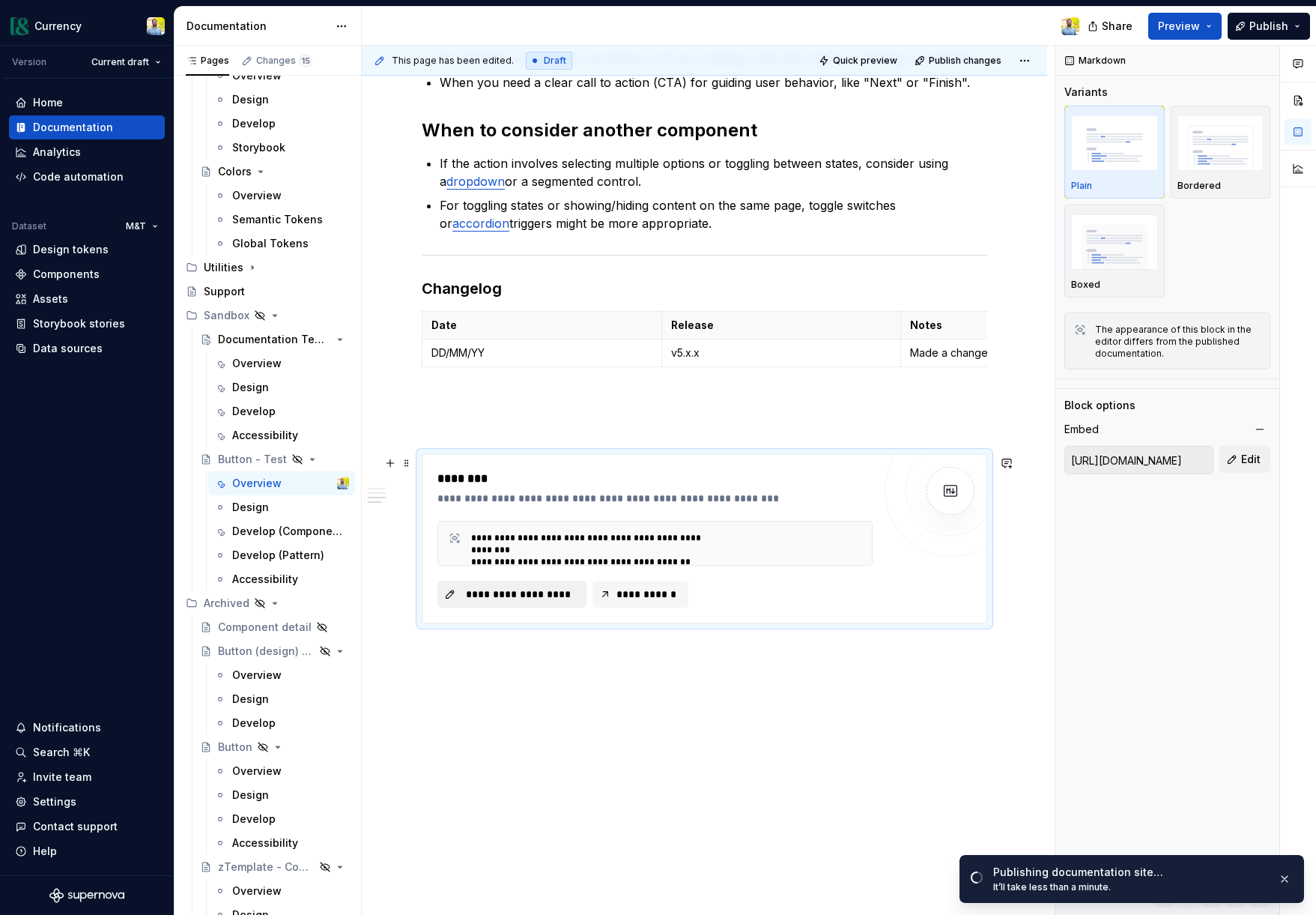
click at [517, 587] on span "**********" at bounding box center [517, 594] width 118 height 15
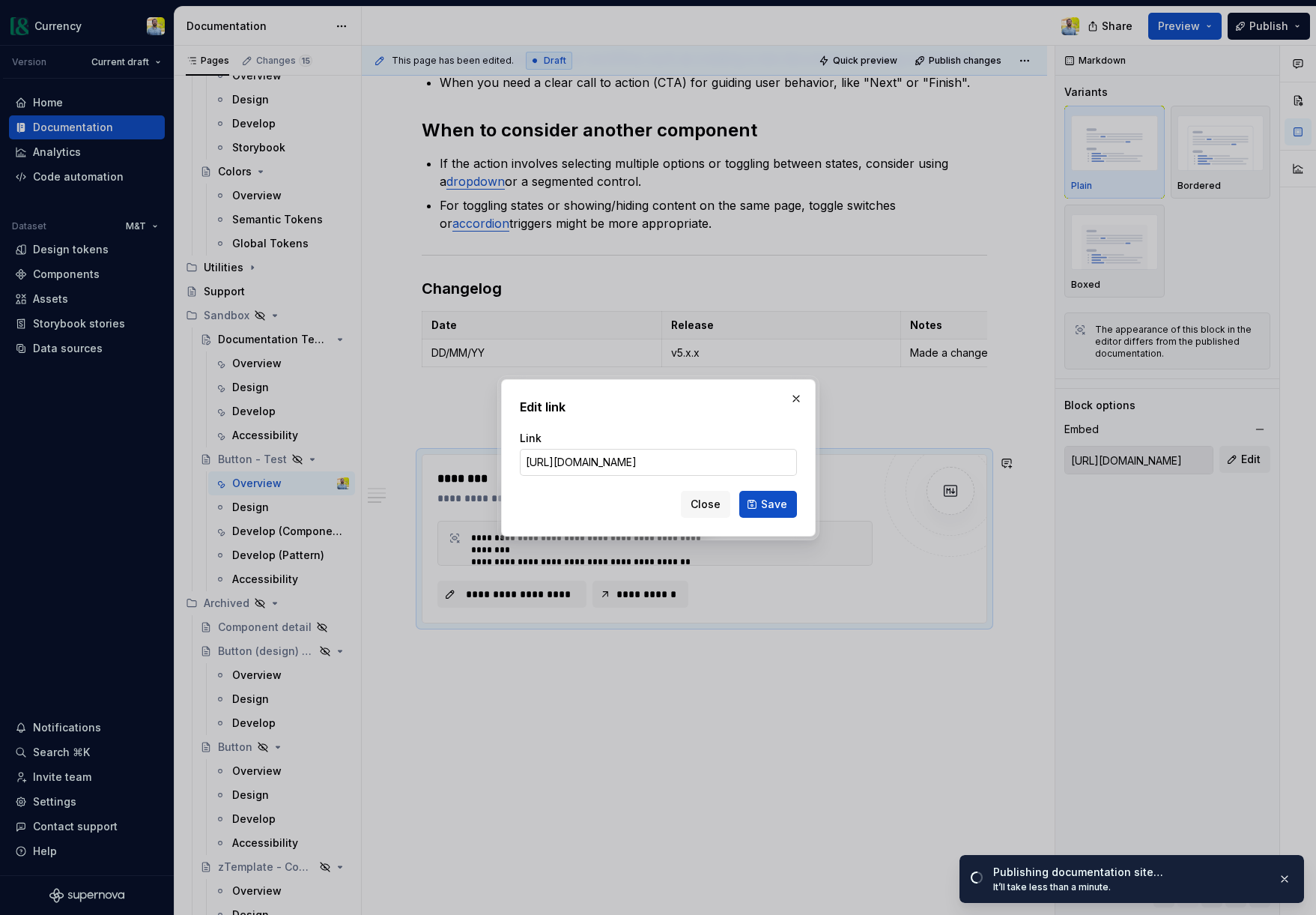
click at [591, 458] on input "[URL][DOMAIN_NAME]" at bounding box center [658, 461] width 277 height 27
type textarea "*"
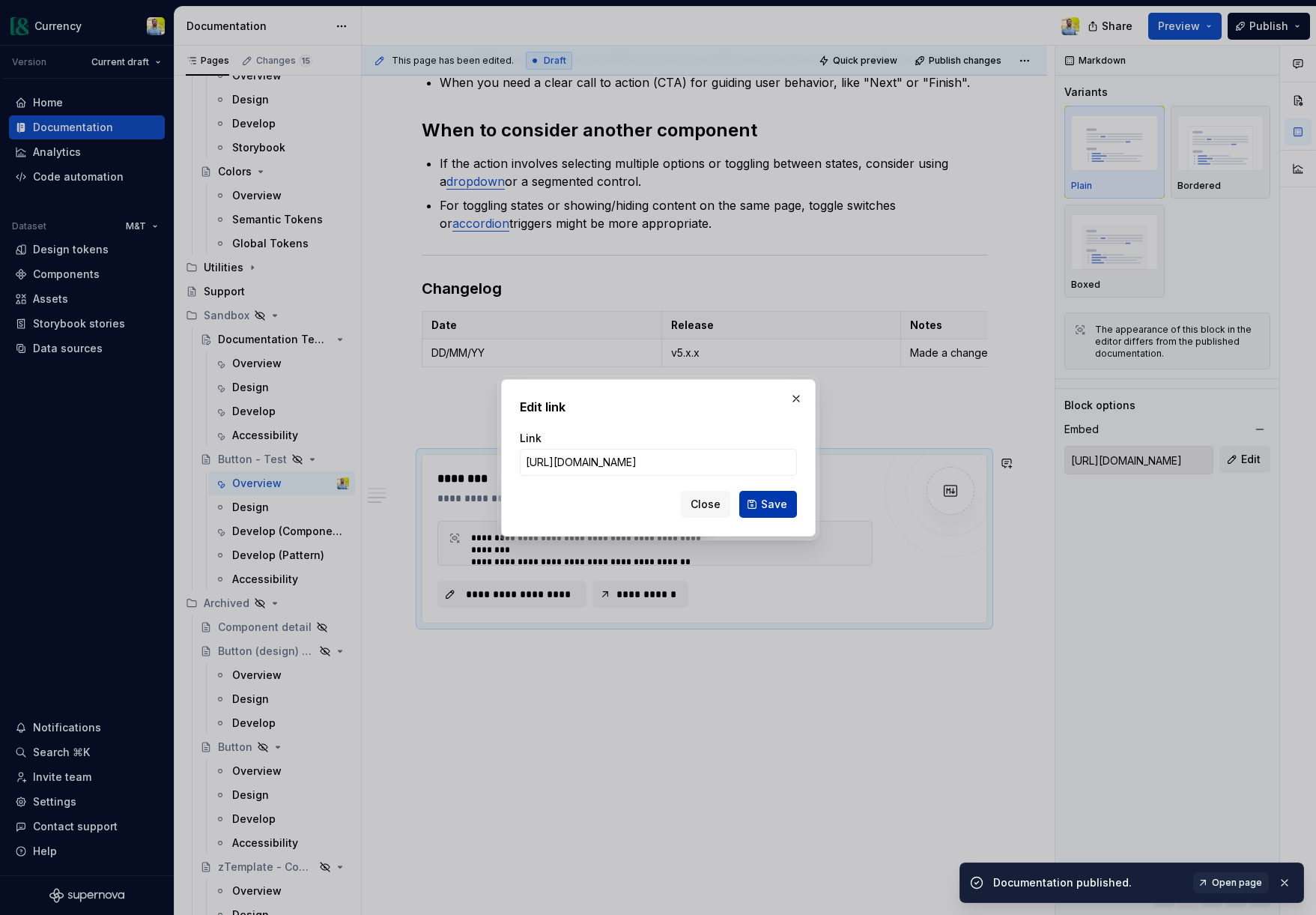
type input "[URL][DOMAIN_NAME]"
click at [776, 502] on span "Save" at bounding box center [774, 505] width 27 height 15
type input "[URL][DOMAIN_NAME]"
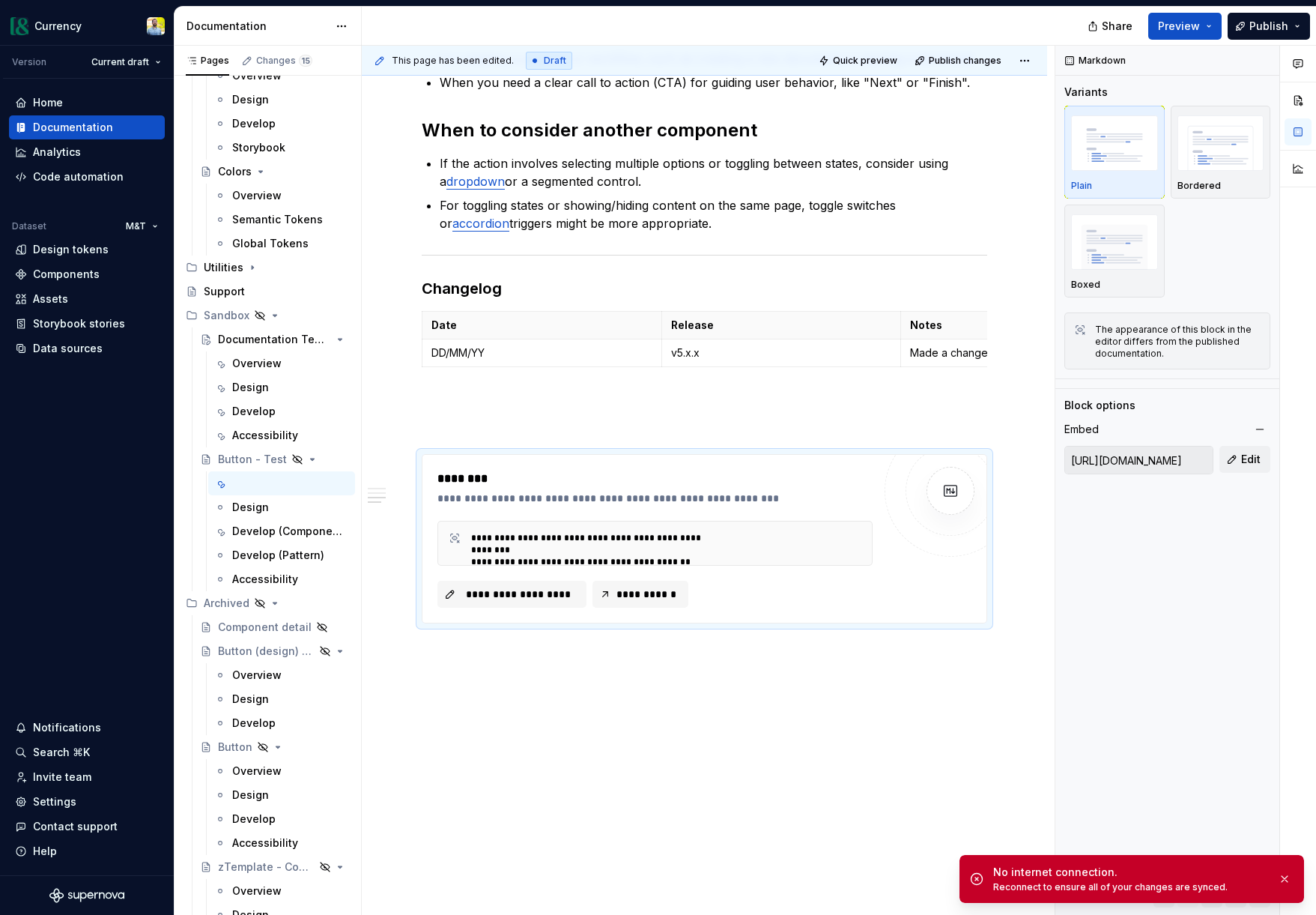
type textarea "*"
